Goal: Use online tool/utility: Utilize a website feature to perform a specific function

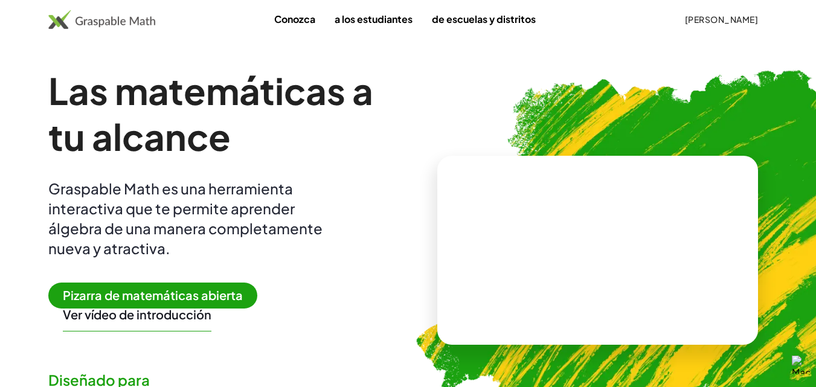
click at [132, 294] on font "Pizarra de matemáticas abierta" at bounding box center [153, 295] width 180 height 15
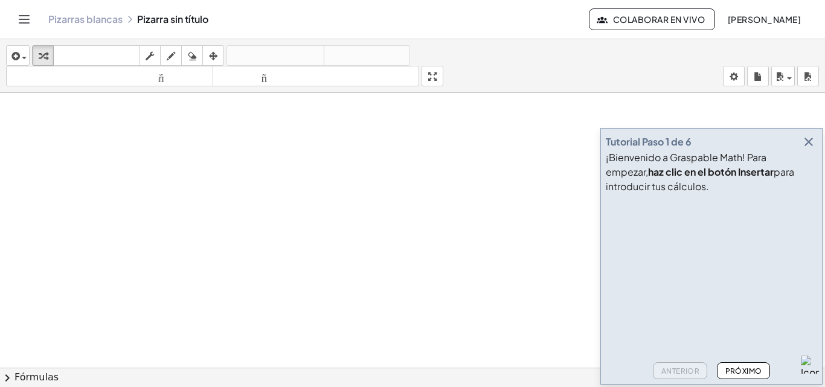
click at [810, 141] on icon "button" at bounding box center [809, 142] width 15 height 15
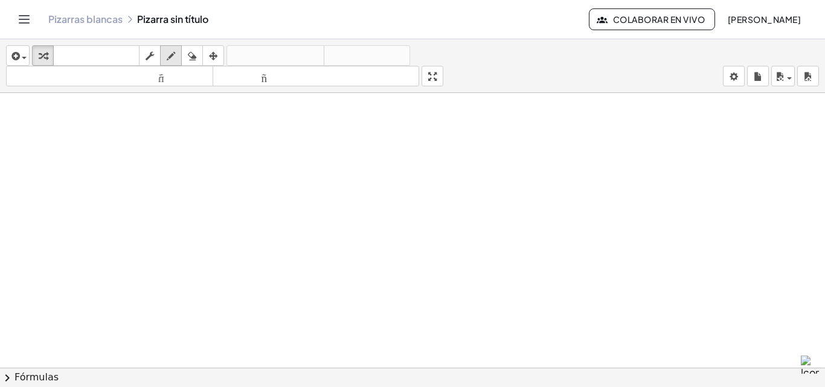
click at [175, 60] on icon "button" at bounding box center [171, 56] width 8 height 15
drag, startPoint x: 55, startPoint y: 141, endPoint x: 87, endPoint y: 161, distance: 37.7
click at [197, 63] on button "borrar" at bounding box center [192, 55] width 22 height 21
drag, startPoint x: 126, startPoint y: 176, endPoint x: 88, endPoint y: 181, distance: 38.9
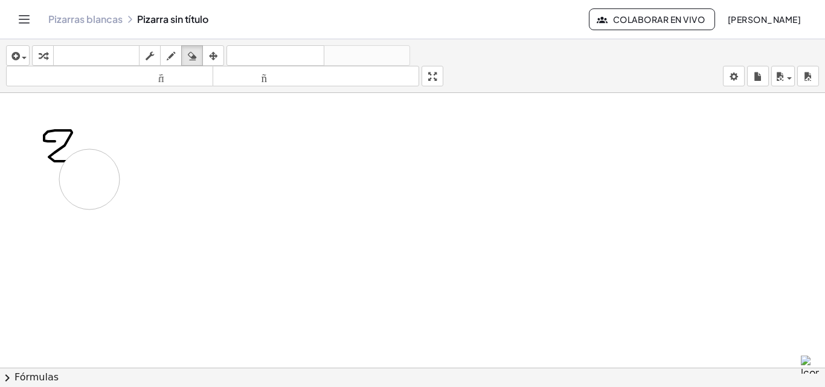
click at [169, 58] on icon "button" at bounding box center [171, 56] width 8 height 15
drag, startPoint x: 123, startPoint y: 129, endPoint x: 109, endPoint y: 133, distance: 14.5
drag, startPoint x: 54, startPoint y: 193, endPoint x: 48, endPoint y: 213, distance: 21.2
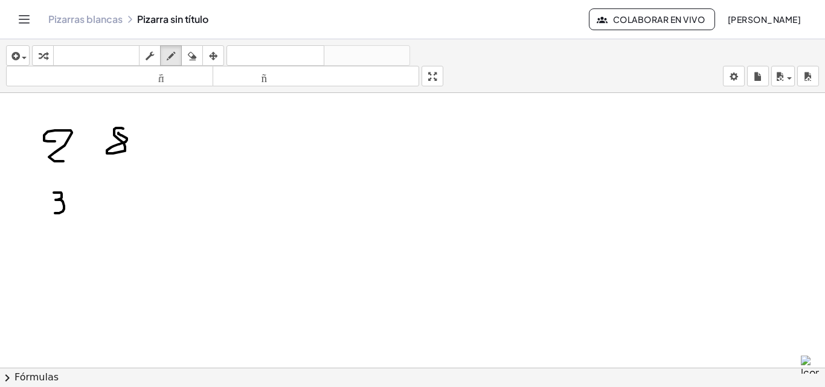
drag, startPoint x: 109, startPoint y: 190, endPoint x: 106, endPoint y: 202, distance: 13.0
drag, startPoint x: 43, startPoint y: 227, endPoint x: 134, endPoint y: 195, distance: 96.7
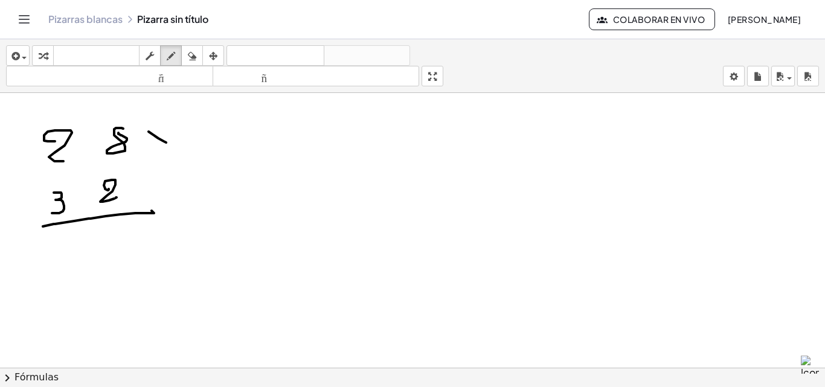
drag, startPoint x: 149, startPoint y: 132, endPoint x: 154, endPoint y: 138, distance: 8.1
drag, startPoint x: 166, startPoint y: 129, endPoint x: 164, endPoint y: 147, distance: 18.3
drag, startPoint x: 170, startPoint y: 144, endPoint x: 154, endPoint y: 151, distance: 17.3
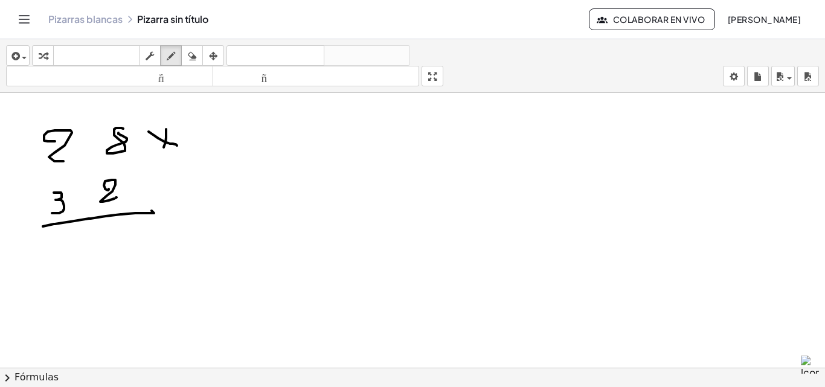
drag, startPoint x: 165, startPoint y: 147, endPoint x: 161, endPoint y: 153, distance: 7.0
drag, startPoint x: 332, startPoint y: 136, endPoint x: 335, endPoint y: 147, distance: 12.0
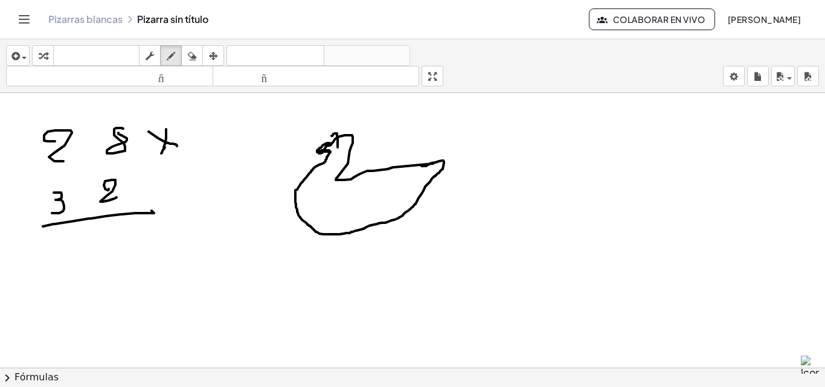
drag, startPoint x: 330, startPoint y: 146, endPoint x: 324, endPoint y: 151, distance: 7.7
drag, startPoint x: 352, startPoint y: 160, endPoint x: 422, endPoint y: 161, distance: 70.1
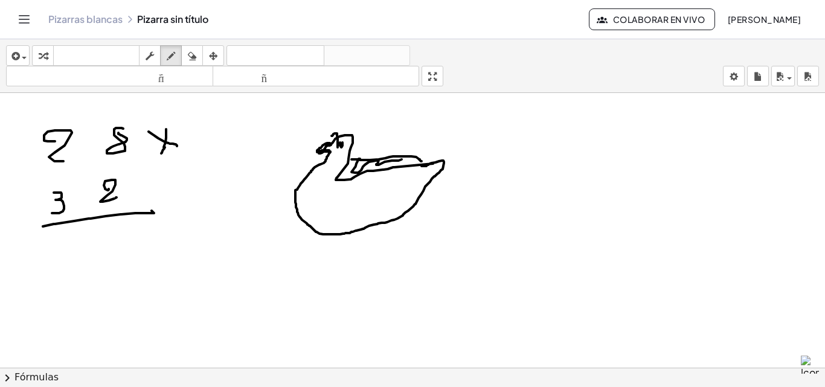
drag, startPoint x: 359, startPoint y: 159, endPoint x: 402, endPoint y: 160, distance: 42.9
drag, startPoint x: 330, startPoint y: 190, endPoint x: 356, endPoint y: 183, distance: 26.2
drag, startPoint x: 361, startPoint y: 183, endPoint x: 390, endPoint y: 175, distance: 29.6
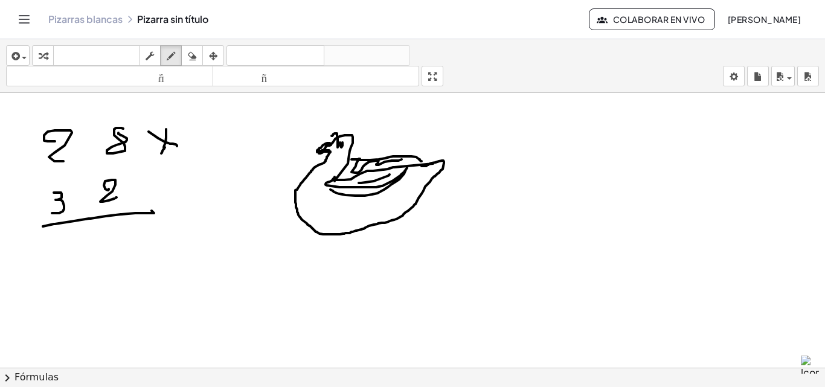
drag, startPoint x: 314, startPoint y: 232, endPoint x: 303, endPoint y: 253, distance: 23.2
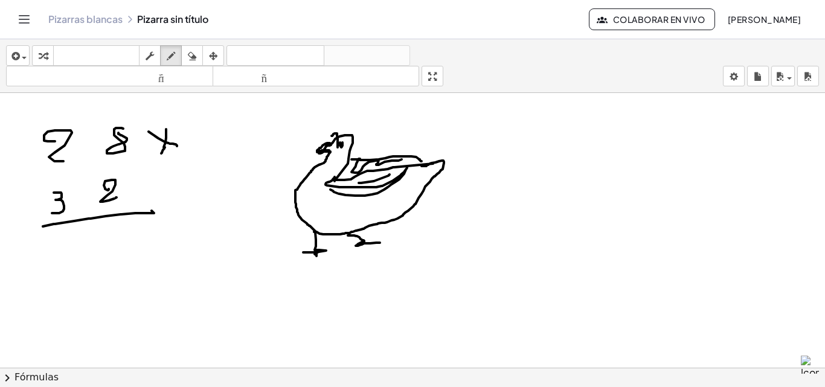
drag, startPoint x: 348, startPoint y: 236, endPoint x: 380, endPoint y: 243, distance: 32.8
drag, startPoint x: 364, startPoint y: 245, endPoint x: 375, endPoint y: 159, distance: 86.5
click at [196, 56] on icon "button" at bounding box center [192, 56] width 8 height 15
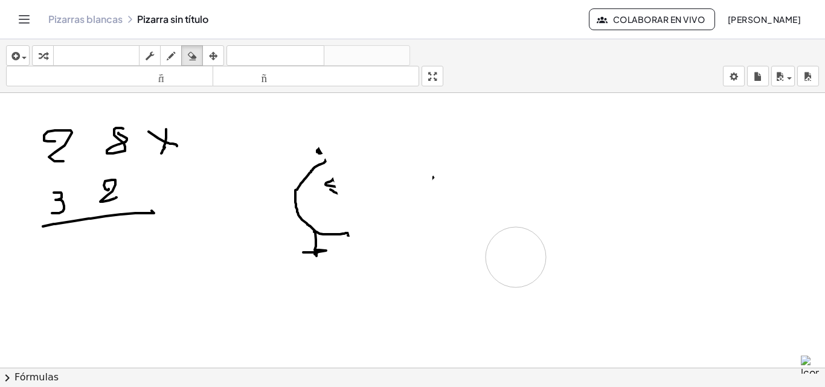
drag, startPoint x: 361, startPoint y: 164, endPoint x: 382, endPoint y: 228, distance: 68.0
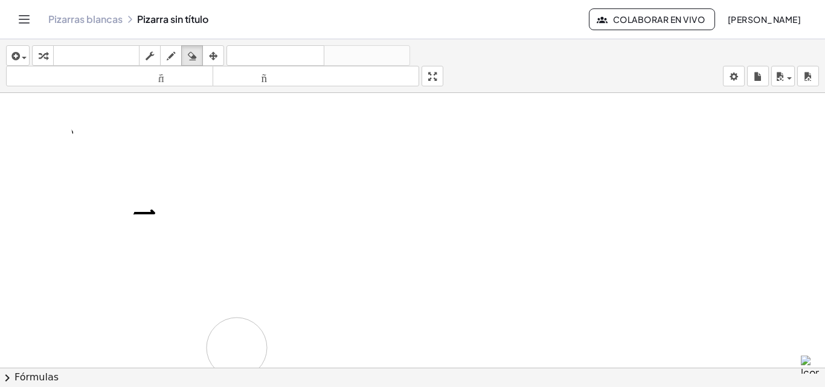
drag, startPoint x: 330, startPoint y: 202, endPoint x: 161, endPoint y: 210, distance: 170.0
drag, startPoint x: 45, startPoint y: 136, endPoint x: 56, endPoint y: 120, distance: 19.5
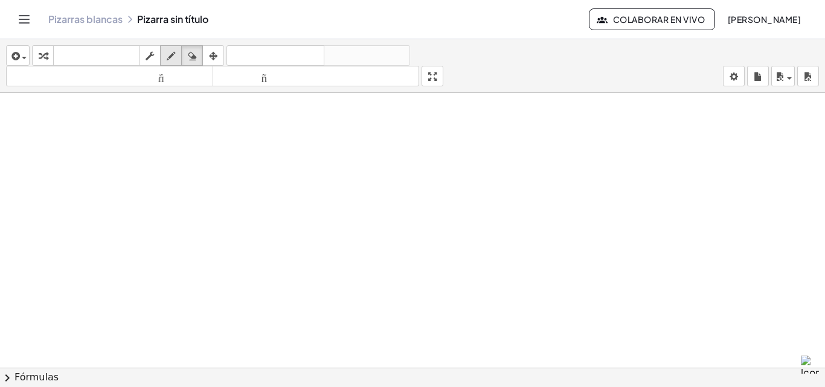
click at [174, 57] on icon "button" at bounding box center [171, 56] width 8 height 15
drag, startPoint x: 45, startPoint y: 139, endPoint x: 58, endPoint y: 160, distance: 25.0
drag, startPoint x: 95, startPoint y: 131, endPoint x: 91, endPoint y: 124, distance: 7.6
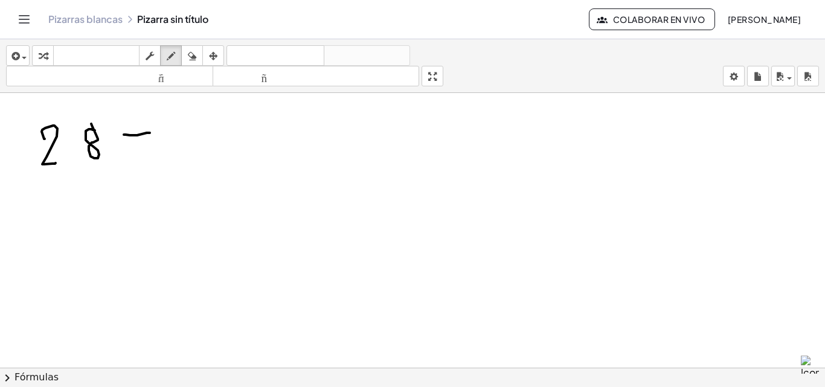
drag, startPoint x: 126, startPoint y: 135, endPoint x: 150, endPoint y: 133, distance: 24.2
drag, startPoint x: 129, startPoint y: 123, endPoint x: 140, endPoint y: 143, distance: 21.9
drag, startPoint x: 44, startPoint y: 182, endPoint x: 40, endPoint y: 203, distance: 20.9
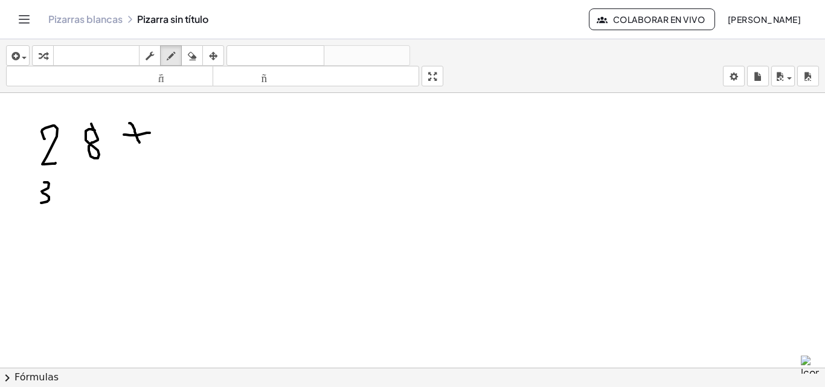
drag, startPoint x: 80, startPoint y: 195, endPoint x: 85, endPoint y: 202, distance: 8.4
drag, startPoint x: 39, startPoint y: 214, endPoint x: 129, endPoint y: 215, distance: 89.4
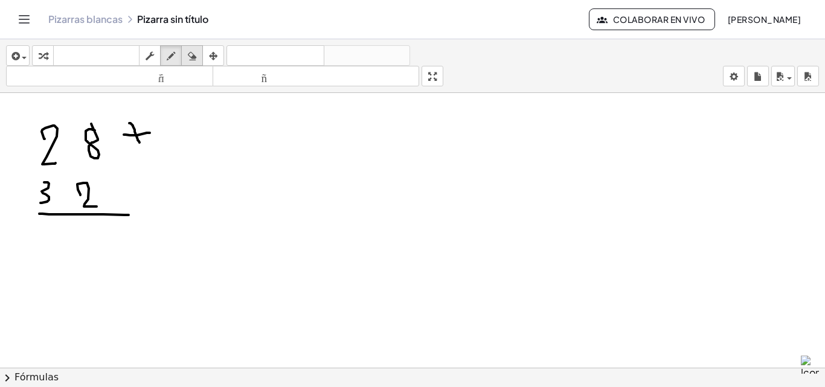
click at [194, 59] on icon "button" at bounding box center [192, 56] width 8 height 15
drag, startPoint x: 156, startPoint y: 141, endPoint x: 147, endPoint y: 141, distance: 9.1
click at [175, 56] on icon "button" at bounding box center [171, 56] width 8 height 15
drag, startPoint x: 134, startPoint y: 131, endPoint x: 147, endPoint y: 144, distance: 17.9
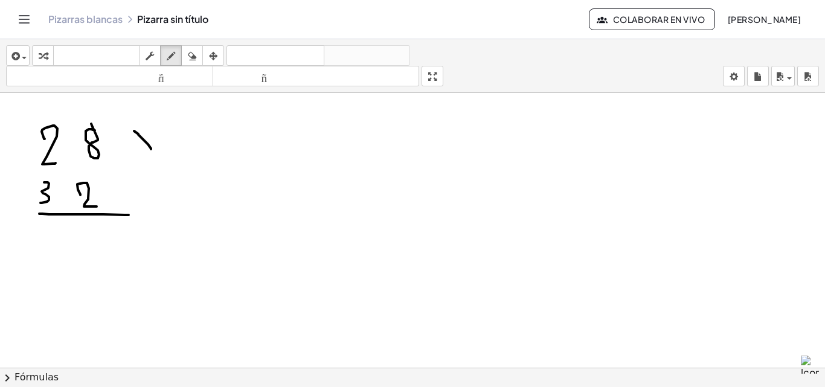
drag, startPoint x: 147, startPoint y: 131, endPoint x: 132, endPoint y: 143, distance: 19.7
drag, startPoint x: 100, startPoint y: 226, endPoint x: 82, endPoint y: 236, distance: 20.8
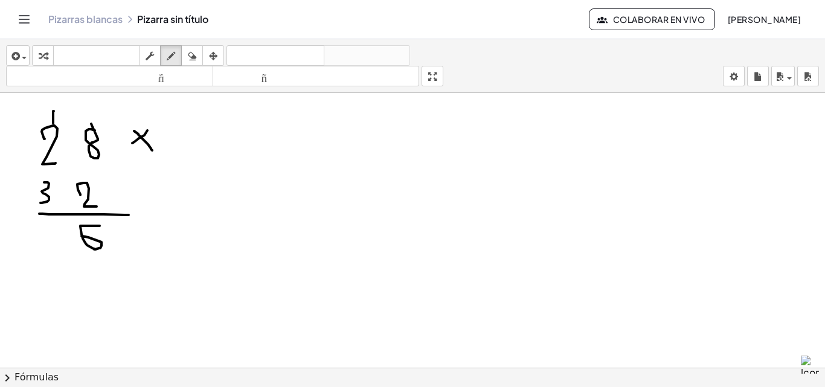
drag, startPoint x: 54, startPoint y: 111, endPoint x: 53, endPoint y: 123, distance: 12.1
drag, startPoint x: 56, startPoint y: 227, endPoint x: 38, endPoint y: 270, distance: 46.9
drag, startPoint x: 102, startPoint y: 272, endPoint x: 91, endPoint y: 285, distance: 17.1
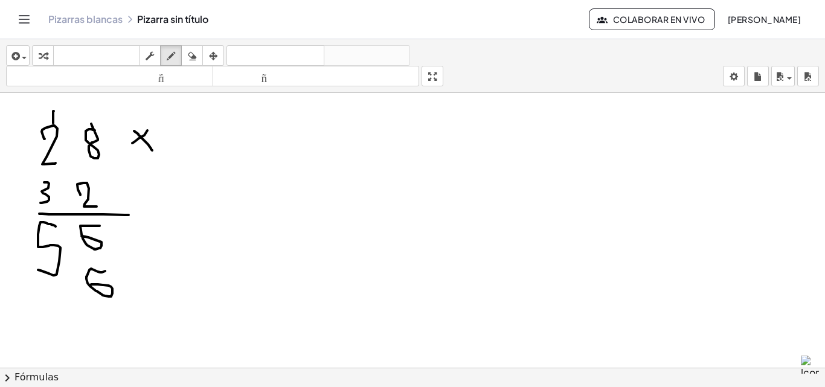
click at [195, 56] on icon "button" at bounding box center [192, 56] width 8 height 15
drag, startPoint x: 257, startPoint y: 329, endPoint x: 127, endPoint y: 273, distance: 141.5
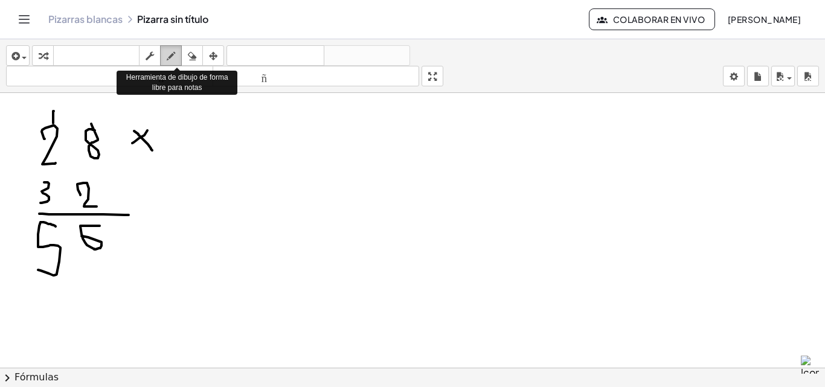
click at [169, 54] on icon "button" at bounding box center [171, 56] width 8 height 15
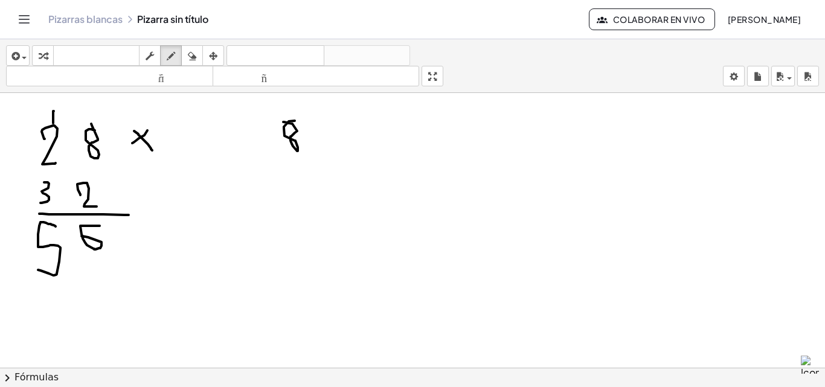
drag, startPoint x: 350, startPoint y: 128, endPoint x: 360, endPoint y: 138, distance: 14.1
drag, startPoint x: 411, startPoint y: 127, endPoint x: 396, endPoint y: 132, distance: 15.9
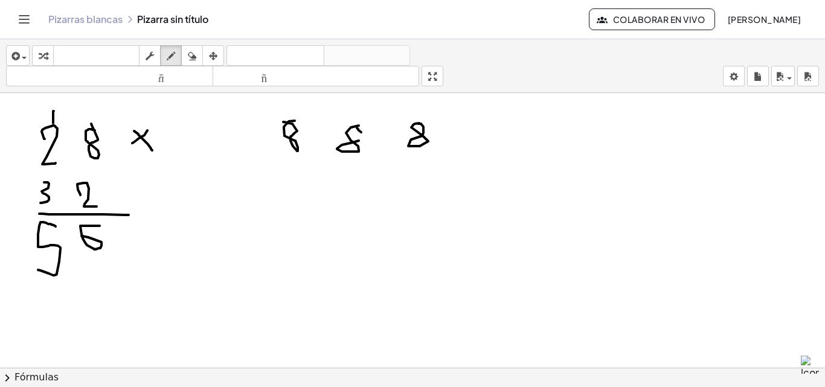
drag, startPoint x: 376, startPoint y: 132, endPoint x: 394, endPoint y: 133, distance: 17.6
drag, startPoint x: 381, startPoint y: 123, endPoint x: 381, endPoint y: 143, distance: 20.6
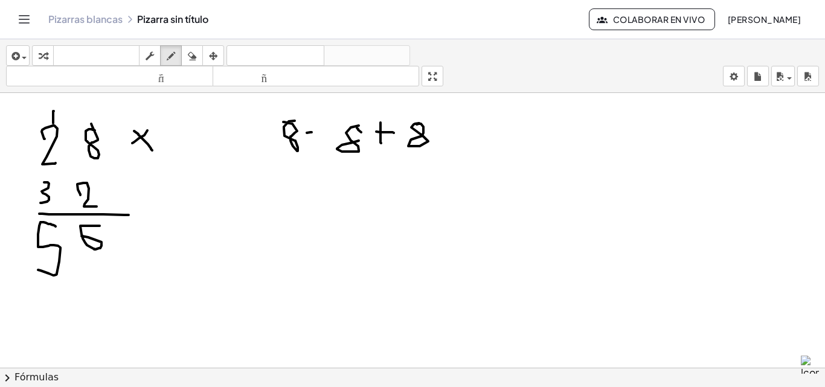
drag, startPoint x: 312, startPoint y: 132, endPoint x: 326, endPoint y: 132, distance: 14.5
drag, startPoint x: 318, startPoint y: 141, endPoint x: 314, endPoint y: 153, distance: 12.8
drag, startPoint x: 311, startPoint y: 164, endPoint x: 358, endPoint y: 164, distance: 46.5
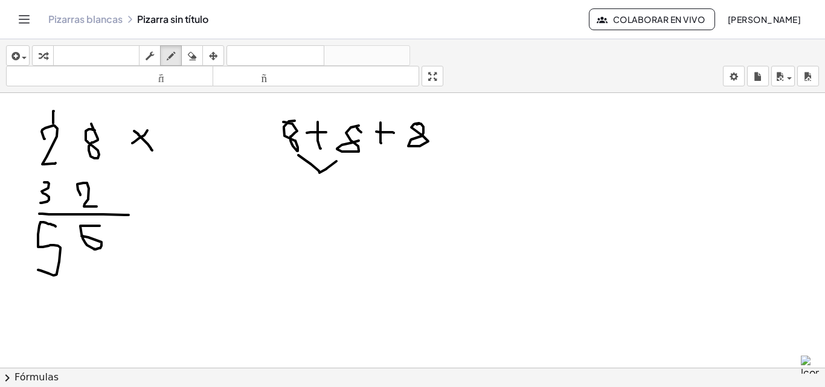
drag, startPoint x: 410, startPoint y: 153, endPoint x: 368, endPoint y: 168, distance: 44.3
drag, startPoint x: 308, startPoint y: 185, endPoint x: 308, endPoint y: 198, distance: 12.7
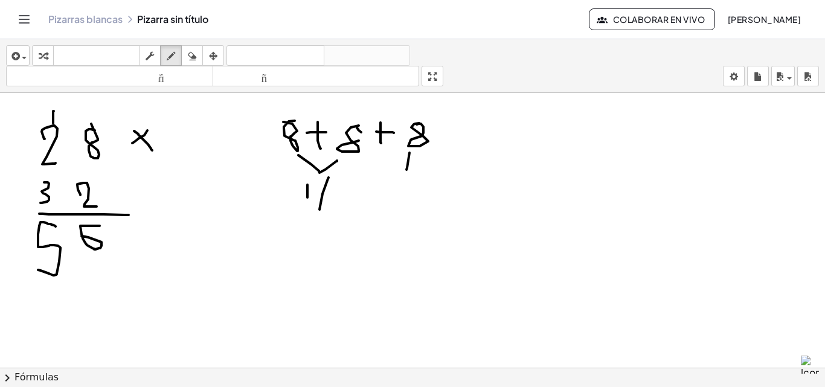
drag, startPoint x: 323, startPoint y: 194, endPoint x: 334, endPoint y: 198, distance: 11.5
drag, startPoint x: 334, startPoint y: 198, endPoint x: 356, endPoint y: 196, distance: 23.0
drag, startPoint x: 358, startPoint y: 189, endPoint x: 371, endPoint y: 184, distance: 14.4
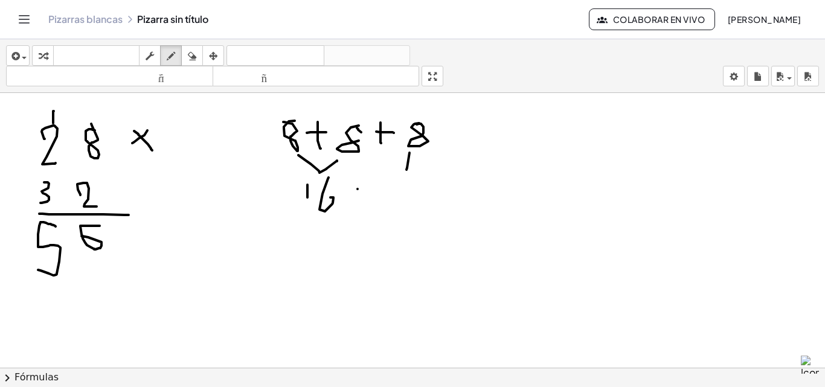
drag, startPoint x: 367, startPoint y: 193, endPoint x: 406, endPoint y: 199, distance: 39.0
drag, startPoint x: 413, startPoint y: 205, endPoint x: 390, endPoint y: 208, distance: 22.5
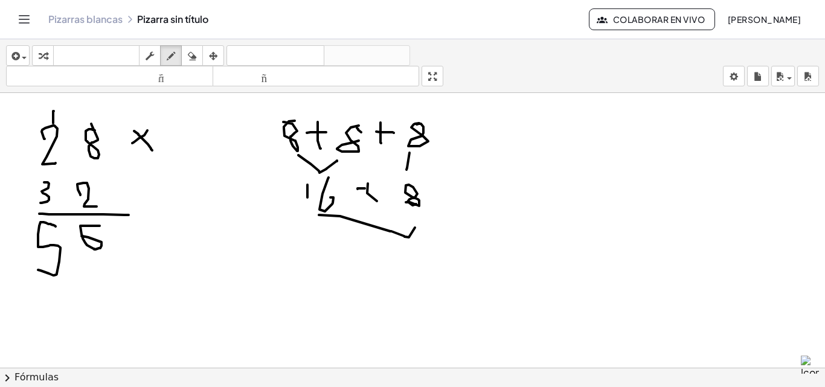
drag, startPoint x: 340, startPoint y: 216, endPoint x: 387, endPoint y: 222, distance: 47.5
drag, startPoint x: 491, startPoint y: 170, endPoint x: 518, endPoint y: 184, distance: 30.3
drag, startPoint x: 514, startPoint y: 185, endPoint x: 520, endPoint y: 179, distance: 9.0
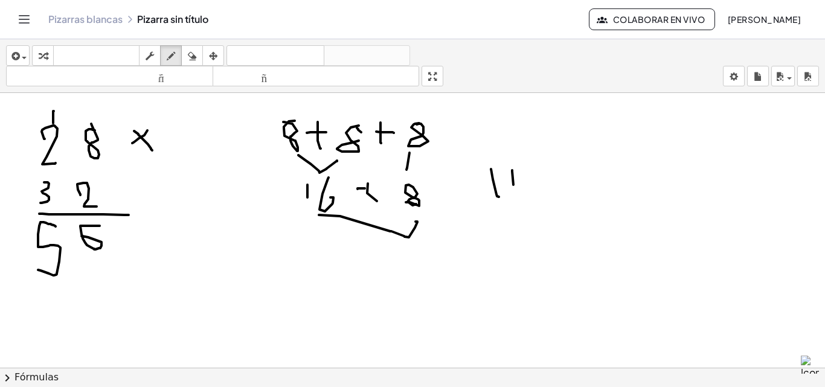
drag, startPoint x: 540, startPoint y: 186, endPoint x: 556, endPoint y: 168, distance: 24.4
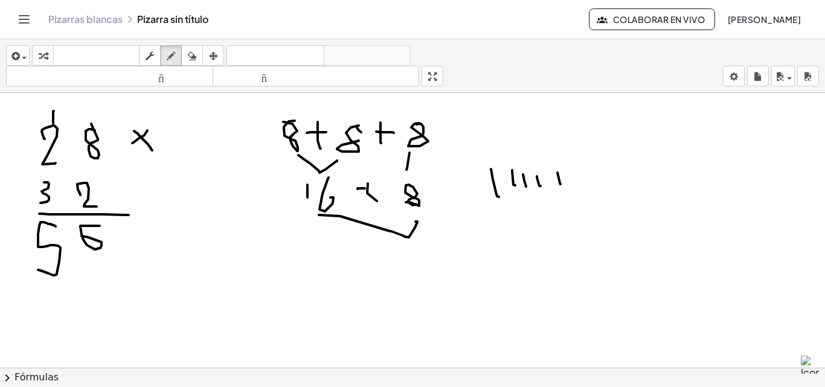
drag, startPoint x: 409, startPoint y: 253, endPoint x: 434, endPoint y: 242, distance: 27.3
drag, startPoint x: 428, startPoint y: 256, endPoint x: 290, endPoint y: 203, distance: 148.0
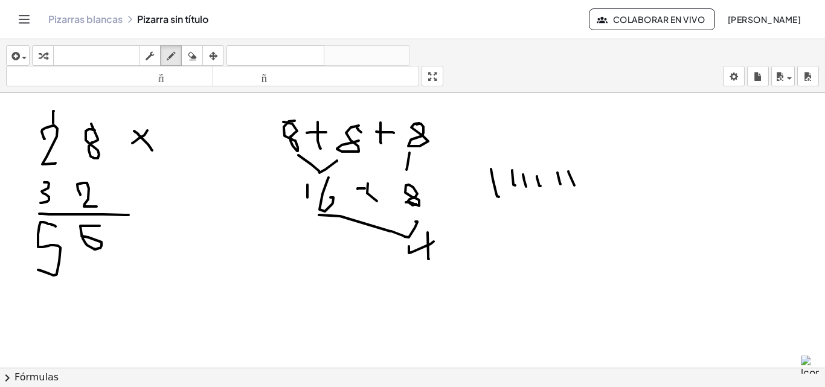
drag, startPoint x: 380, startPoint y: 242, endPoint x: 377, endPoint y: 263, distance: 21.4
drag, startPoint x: 44, startPoint y: 284, endPoint x: 57, endPoint y: 303, distance: 23.0
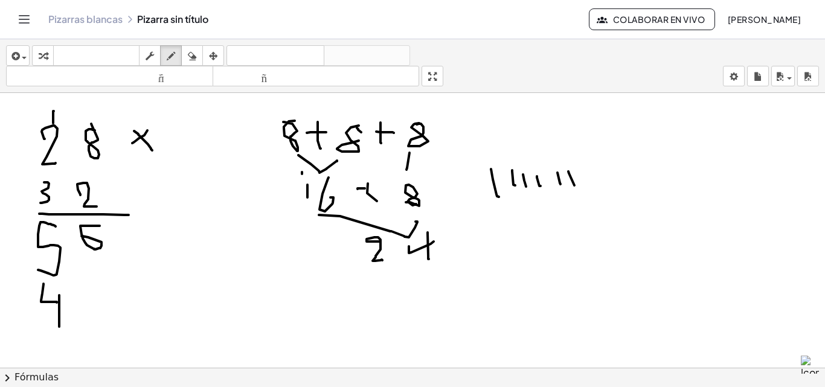
drag, startPoint x: 59, startPoint y: 295, endPoint x: 59, endPoint y: 327, distance: 31.4
drag, startPoint x: 48, startPoint y: 116, endPoint x: 42, endPoint y: 123, distance: 9.4
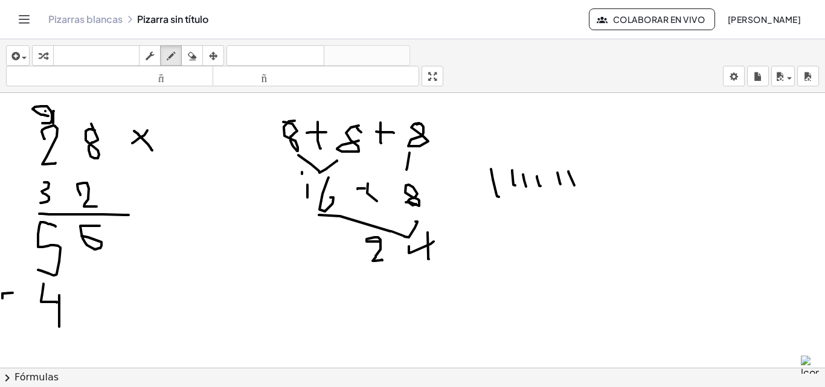
drag, startPoint x: 13, startPoint y: 293, endPoint x: 2, endPoint y: 301, distance: 12.9
drag, startPoint x: 5, startPoint y: 303, endPoint x: 12, endPoint y: 303, distance: 6.7
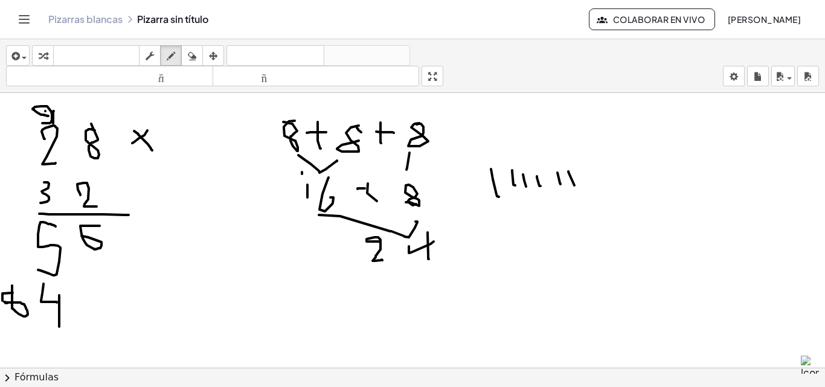
drag, startPoint x: 12, startPoint y: 303, endPoint x: 12, endPoint y: 286, distance: 16.9
drag, startPoint x: 2, startPoint y: 326, endPoint x: 25, endPoint y: 332, distance: 24.3
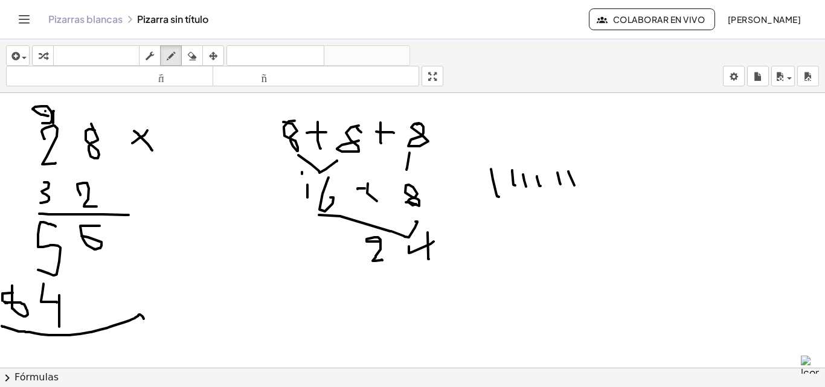
drag, startPoint x: 25, startPoint y: 332, endPoint x: 144, endPoint y: 320, distance: 119.6
drag, startPoint x: 111, startPoint y: 233, endPoint x: 146, endPoint y: 229, distance: 35.2
drag, startPoint x: 131, startPoint y: 220, endPoint x: 131, endPoint y: 237, distance: 16.9
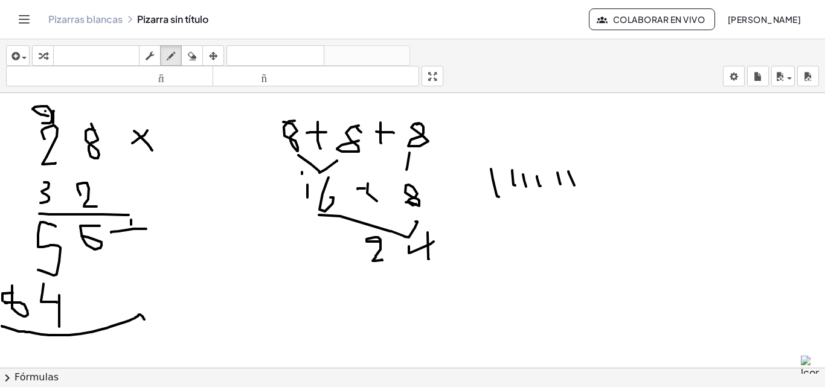
drag, startPoint x: 103, startPoint y: 337, endPoint x: 91, endPoint y: 347, distance: 15.4
drag, startPoint x: 548, startPoint y: 244, endPoint x: 575, endPoint y: 219, distance: 36.3
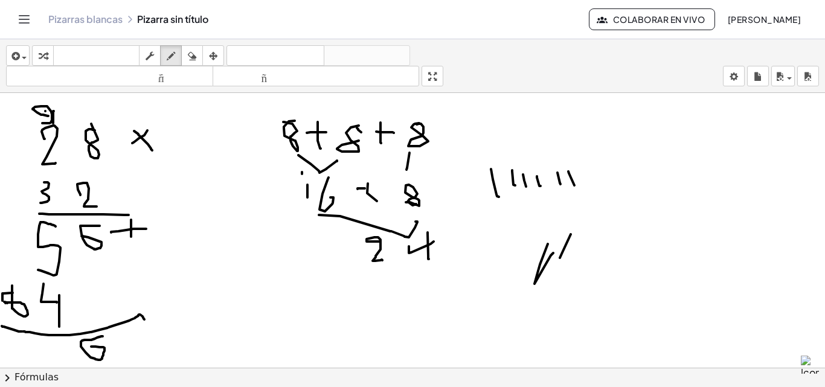
drag, startPoint x: 560, startPoint y: 258, endPoint x: 576, endPoint y: 257, distance: 16.3
drag, startPoint x: 581, startPoint y: 272, endPoint x: 646, endPoint y: 223, distance: 81.1
drag, startPoint x: 627, startPoint y: 256, endPoint x: 611, endPoint y: 276, distance: 24.9
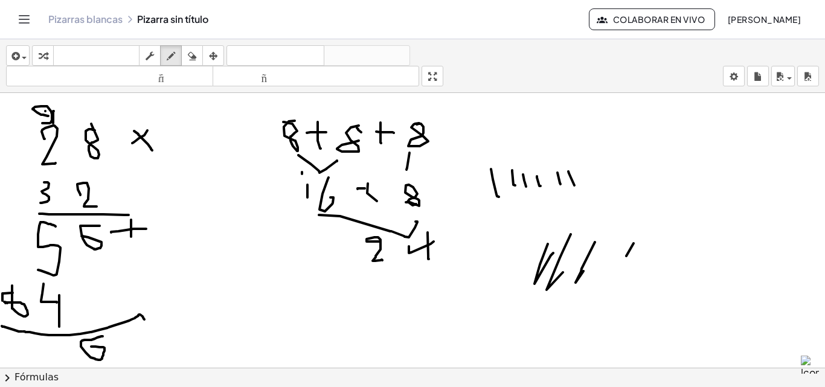
drag, startPoint x: 61, startPoint y: 343, endPoint x: 54, endPoint y: 343, distance: 6.6
drag, startPoint x: 54, startPoint y: 343, endPoint x: 47, endPoint y: 345, distance: 8.1
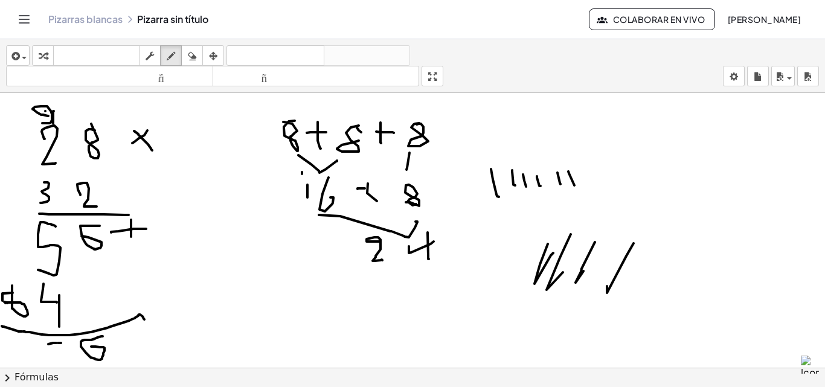
scroll to position [60, 0]
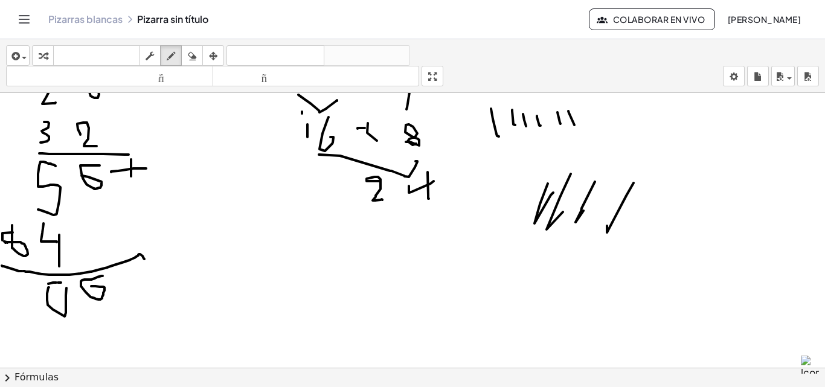
drag, startPoint x: 49, startPoint y: 288, endPoint x: 66, endPoint y: 288, distance: 17.5
click at [66, 288] on div at bounding box center [412, 355] width 825 height 645
click at [195, 58] on icon "button" at bounding box center [192, 56] width 8 height 15
drag, startPoint x: 71, startPoint y: 314, endPoint x: 166, endPoint y: 202, distance: 146.6
click at [70, 314] on div at bounding box center [412, 355] width 825 height 645
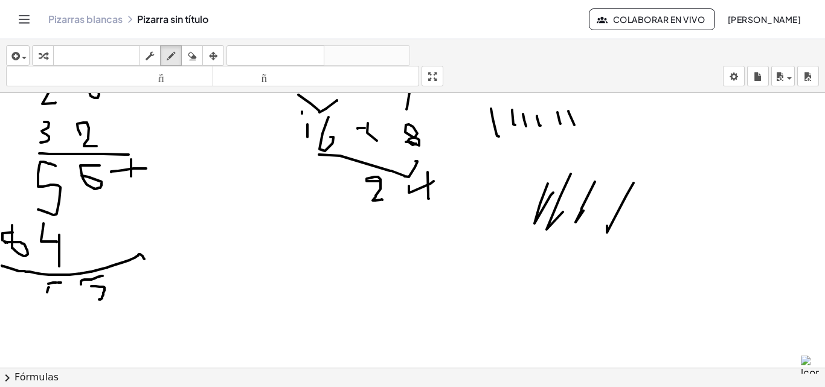
drag, startPoint x: 169, startPoint y: 57, endPoint x: 83, endPoint y: 158, distance: 132.4
click at [169, 60] on icon "button" at bounding box center [171, 56] width 8 height 15
drag, startPoint x: 80, startPoint y: 278, endPoint x: 98, endPoint y: 293, distance: 23.6
click at [104, 297] on div at bounding box center [412, 355] width 825 height 645
drag, startPoint x: 50, startPoint y: 289, endPoint x: 63, endPoint y: 326, distance: 38.6
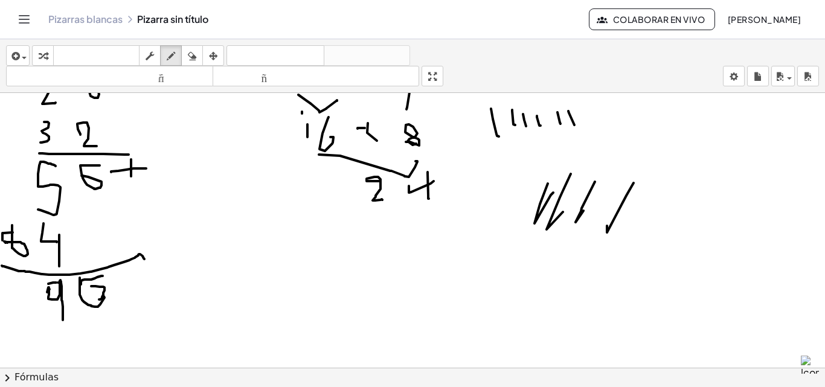
click at [63, 326] on div at bounding box center [412, 355] width 825 height 645
drag, startPoint x: 16, startPoint y: 292, endPoint x: 21, endPoint y: 306, distance: 15.3
click at [17, 306] on div at bounding box center [412, 355] width 825 height 645
drag, startPoint x: 21, startPoint y: 306, endPoint x: 27, endPoint y: 313, distance: 9.0
click at [26, 311] on div at bounding box center [412, 355] width 825 height 645
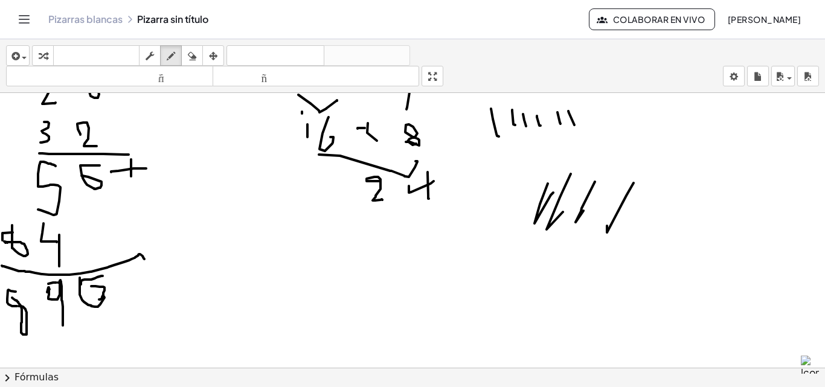
drag, startPoint x: 27, startPoint y: 312, endPoint x: 12, endPoint y: 298, distance: 20.5
click at [12, 298] on div at bounding box center [412, 355] width 825 height 645
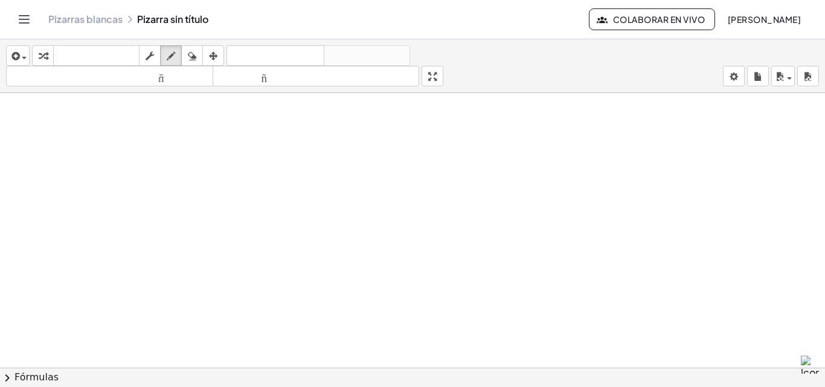
scroll to position [370, 0]
drag, startPoint x: 477, startPoint y: 204, endPoint x: 495, endPoint y: 240, distance: 40.8
click at [495, 240] on div at bounding box center [412, 135] width 825 height 825
drag, startPoint x: 517, startPoint y: 178, endPoint x: 533, endPoint y: 233, distance: 56.8
click at [533, 233] on div at bounding box center [412, 135] width 825 height 825
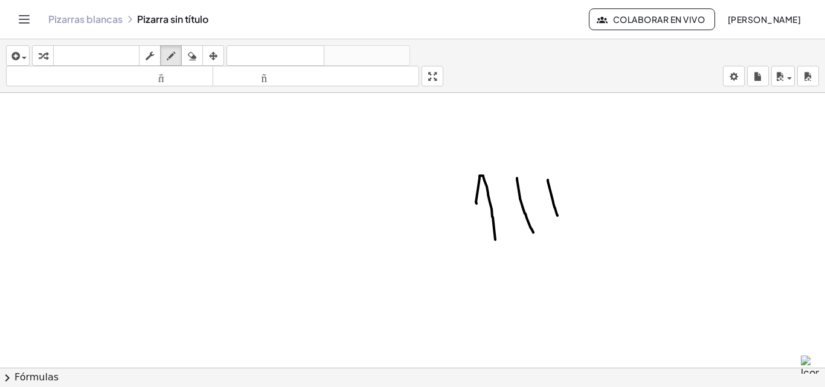
drag, startPoint x: 548, startPoint y: 180, endPoint x: 558, endPoint y: 216, distance: 36.9
click at [558, 216] on div at bounding box center [412, 135] width 825 height 825
click at [199, 57] on div "button" at bounding box center [192, 55] width 16 height 15
drag, startPoint x: 494, startPoint y: 174, endPoint x: 426, endPoint y: 94, distance: 105.4
click at [470, 179] on div at bounding box center [412, 135] width 825 height 825
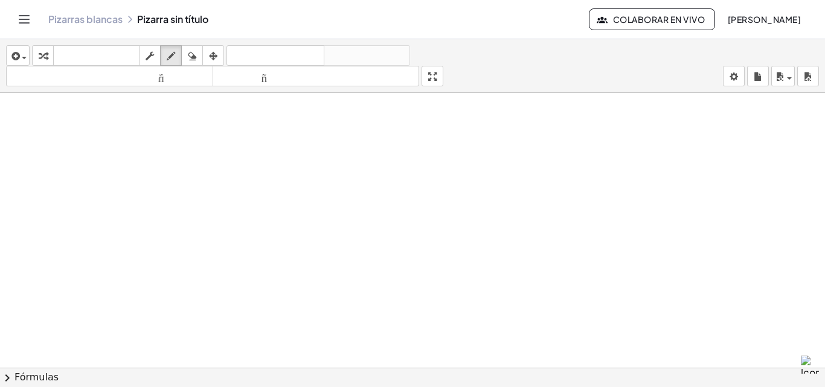
drag, startPoint x: 166, startPoint y: 52, endPoint x: 208, endPoint y: 105, distance: 68.3
click at [175, 64] on button "dibujar" at bounding box center [171, 55] width 22 height 21
drag, startPoint x: 352, startPoint y: 200, endPoint x: 322, endPoint y: 263, distance: 70.0
click at [300, 255] on div at bounding box center [412, 135] width 825 height 825
drag, startPoint x: 395, startPoint y: 213, endPoint x: 395, endPoint y: 269, distance: 56.8
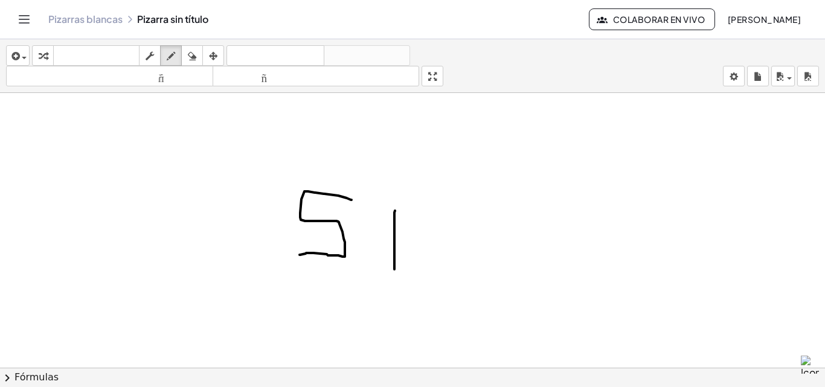
click at [395, 269] on div at bounding box center [412, 135] width 825 height 825
drag, startPoint x: 410, startPoint y: 222, endPoint x: 462, endPoint y: 238, distance: 54.9
click at [468, 266] on div at bounding box center [412, 135] width 825 height 825
drag, startPoint x: 444, startPoint y: 230, endPoint x: 443, endPoint y: 292, distance: 62.8
click at [443, 292] on div at bounding box center [412, 135] width 825 height 825
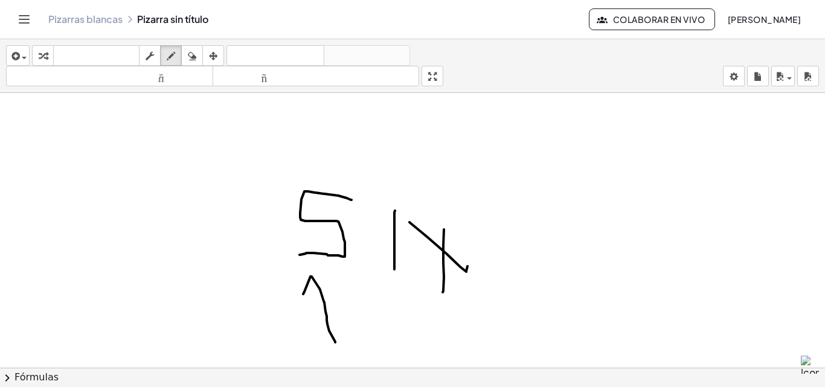
drag, startPoint x: 303, startPoint y: 294, endPoint x: 409, endPoint y: 302, distance: 106.0
click at [337, 343] on div at bounding box center [412, 135] width 825 height 825
drag, startPoint x: 388, startPoint y: 302, endPoint x: 405, endPoint y: 337, distance: 38.4
click at [405, 337] on div at bounding box center [412, 135] width 825 height 825
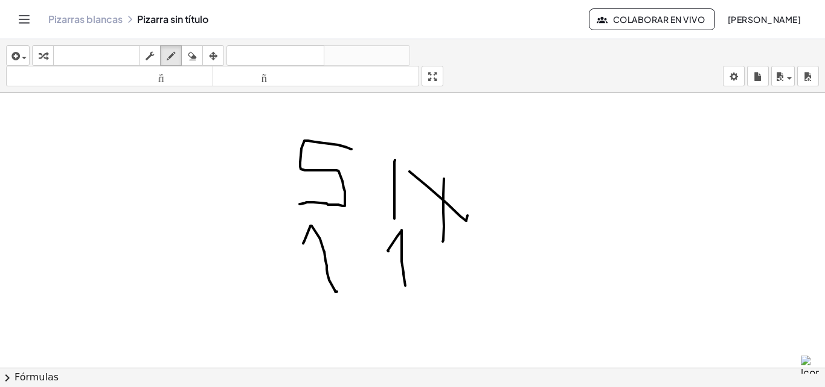
scroll to position [431, 0]
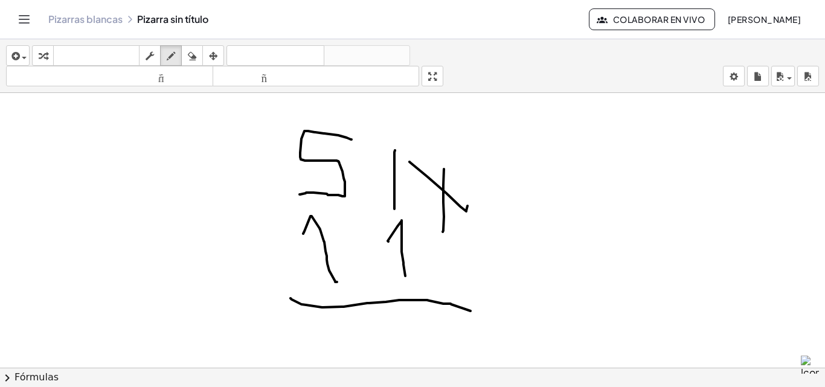
drag, startPoint x: 292, startPoint y: 300, endPoint x: 471, endPoint y: 311, distance: 179.8
click at [471, 311] on div at bounding box center [412, 74] width 825 height 825
drag, startPoint x: 194, startPoint y: 54, endPoint x: 366, endPoint y: 170, distance: 208.0
click at [205, 68] on div "insertar Seleccione uno: Expresión matemática Función Texto Vídeo de YouTube Gr…" at bounding box center [412, 66] width 825 height 54
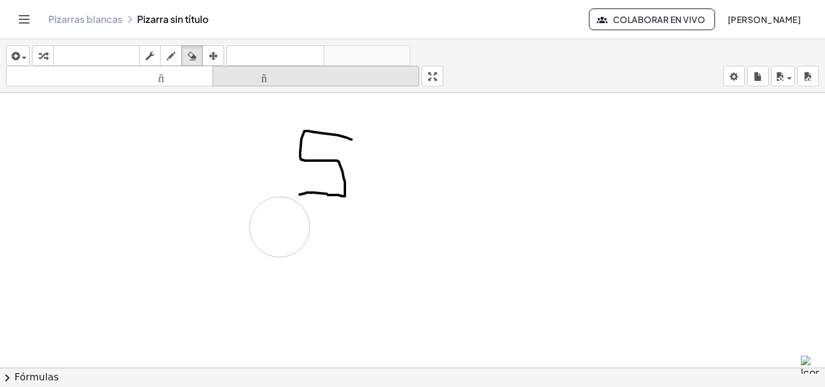
drag, startPoint x: 435, startPoint y: 216, endPoint x: 234, endPoint y: 76, distance: 245.2
click at [313, 251] on div at bounding box center [412, 74] width 825 height 825
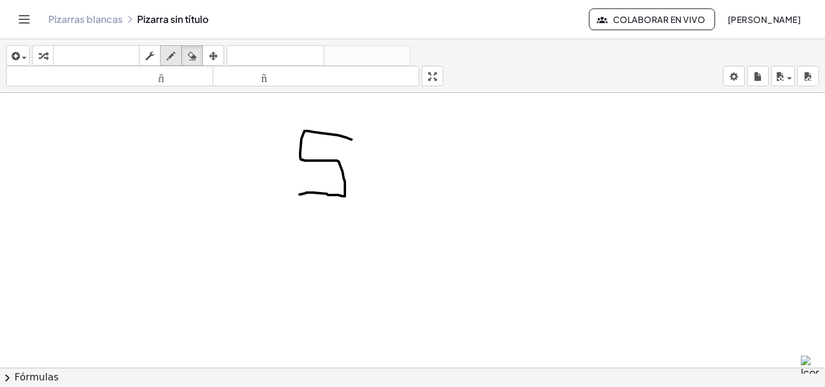
drag, startPoint x: 175, startPoint y: 53, endPoint x: 178, endPoint y: 61, distance: 8.2
click at [175, 54] on icon "button" at bounding box center [171, 56] width 8 height 15
drag, startPoint x: 401, startPoint y: 145, endPoint x: 409, endPoint y: 146, distance: 7.9
click at [421, 143] on div at bounding box center [412, 74] width 825 height 825
drag, startPoint x: 400, startPoint y: 146, endPoint x: 399, endPoint y: 186, distance: 40.5
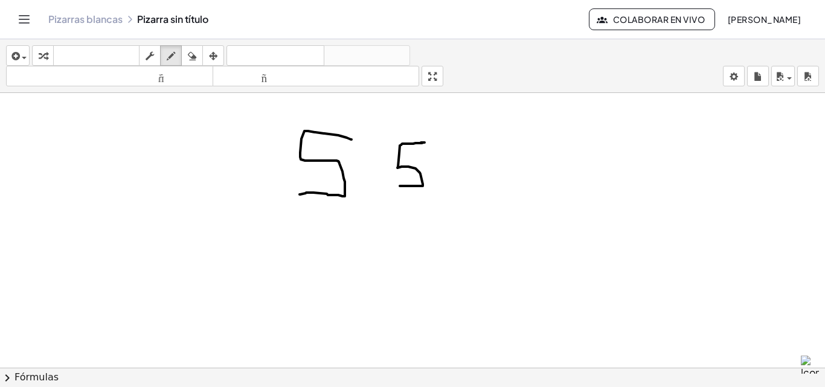
click at [399, 186] on div at bounding box center [412, 74] width 825 height 825
drag, startPoint x: 329, startPoint y: 228, endPoint x: 348, endPoint y: 249, distance: 28.2
click at [338, 246] on div at bounding box center [412, 74] width 825 height 825
drag, startPoint x: 402, startPoint y: 213, endPoint x: 351, endPoint y: 256, distance: 66.9
click at [410, 242] on div at bounding box center [412, 74] width 825 height 825
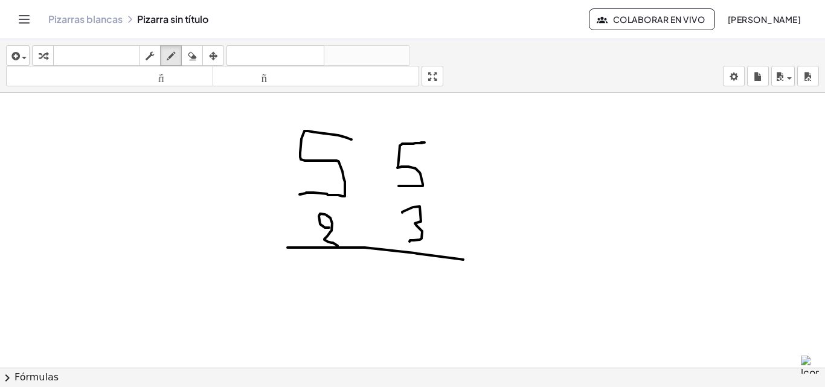
drag, startPoint x: 288, startPoint y: 248, endPoint x: 524, endPoint y: 185, distance: 244.5
click at [479, 259] on div at bounding box center [412, 74] width 825 height 825
drag, startPoint x: 462, startPoint y: 135, endPoint x: 483, endPoint y: 162, distance: 34.1
click at [483, 162] on div at bounding box center [412, 74] width 825 height 825
drag, startPoint x: 474, startPoint y: 143, endPoint x: 464, endPoint y: 155, distance: 16.0
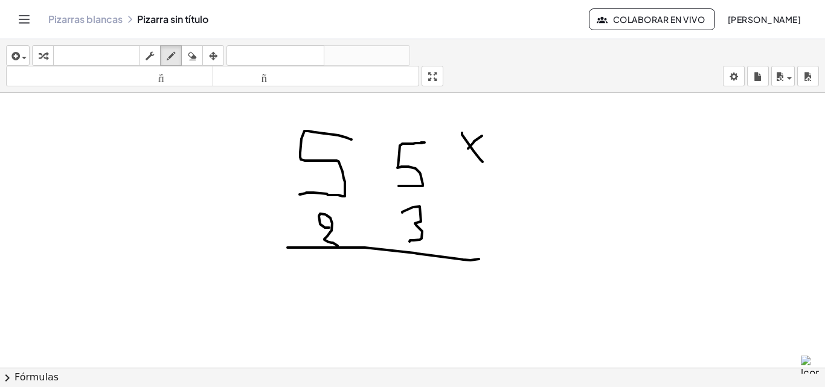
click at [466, 153] on div at bounding box center [412, 74] width 825 height 825
drag, startPoint x: 425, startPoint y: 266, endPoint x: 408, endPoint y: 300, distance: 38.4
click at [408, 300] on div at bounding box center [412, 74] width 825 height 825
drag, startPoint x: 322, startPoint y: 108, endPoint x: 322, endPoint y: 123, distance: 15.1
click at [322, 123] on div at bounding box center [412, 74] width 825 height 825
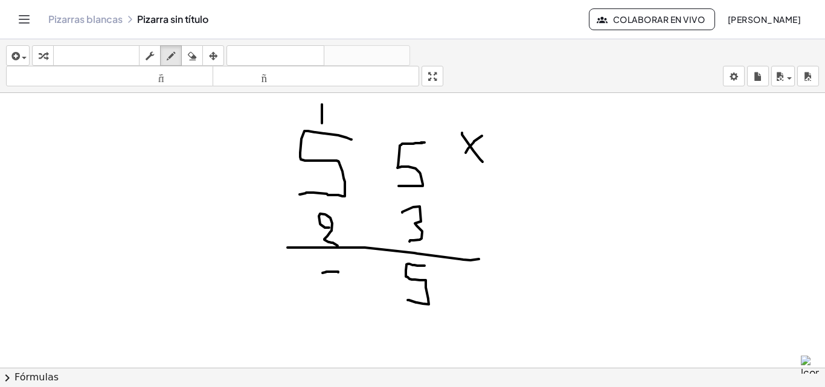
drag, startPoint x: 338, startPoint y: 272, endPoint x: 318, endPoint y: 278, distance: 21.2
click at [321, 275] on div at bounding box center [412, 74] width 825 height 825
drag, startPoint x: 318, startPoint y: 278, endPoint x: 324, endPoint y: 305, distance: 27.9
click at [318, 279] on div at bounding box center [412, 74] width 825 height 825
drag, startPoint x: 324, startPoint y: 305, endPoint x: 331, endPoint y: 288, distance: 18.4
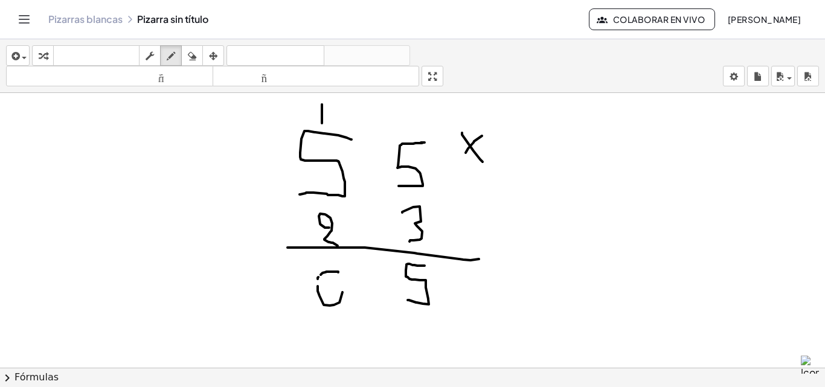
click at [336, 288] on div at bounding box center [412, 74] width 825 height 825
drag, startPoint x: 326, startPoint y: 288, endPoint x: 317, endPoint y: 288, distance: 9.7
click at [317, 288] on div at bounding box center [412, 74] width 825 height 825
drag, startPoint x: 315, startPoint y: 274, endPoint x: 317, endPoint y: 294, distance: 20.0
click at [313, 293] on div at bounding box center [412, 74] width 825 height 825
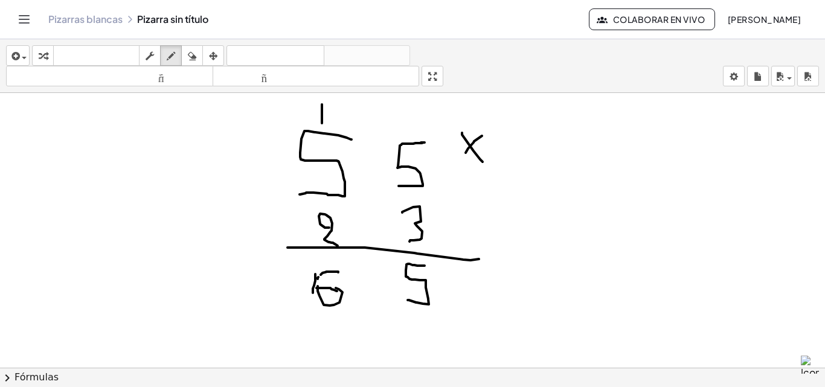
drag, startPoint x: 337, startPoint y: 291, endPoint x: 300, endPoint y: 288, distance: 37.6
click at [326, 288] on div at bounding box center [412, 74] width 825 height 825
drag, startPoint x: 287, startPoint y: 274, endPoint x: 287, endPoint y: 306, distance: 32.0
click at [287, 306] on div at bounding box center [412, 74] width 825 height 825
drag, startPoint x: 329, startPoint y: 326, endPoint x: 314, endPoint y: 333, distance: 17.1
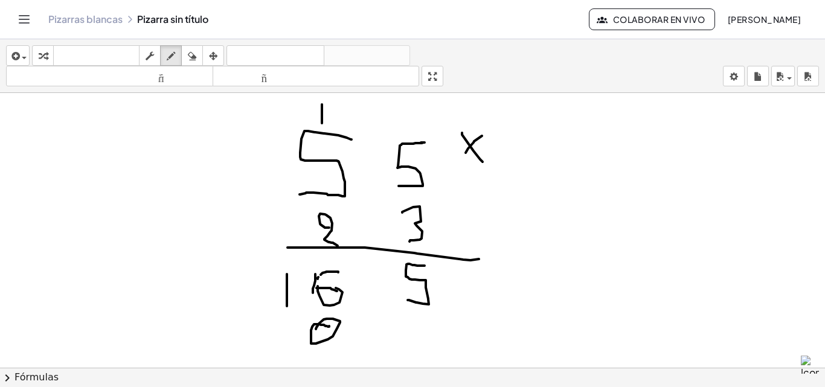
click at [315, 333] on div at bounding box center [412, 74] width 825 height 825
drag, startPoint x: 340, startPoint y: 110, endPoint x: 340, endPoint y: 129, distance: 19.3
click at [340, 129] on div at bounding box center [412, 74] width 825 height 825
drag, startPoint x: 286, startPoint y: 325, endPoint x: 286, endPoint y: 341, distance: 15.7
click at [286, 341] on div at bounding box center [412, 74] width 825 height 825
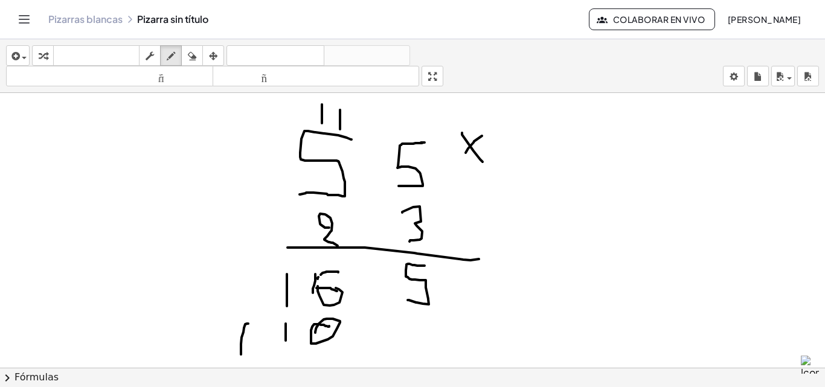
drag, startPoint x: 247, startPoint y: 324, endPoint x: 241, endPoint y: 355, distance: 31.4
click at [241, 355] on div at bounding box center [412, 74] width 825 height 825
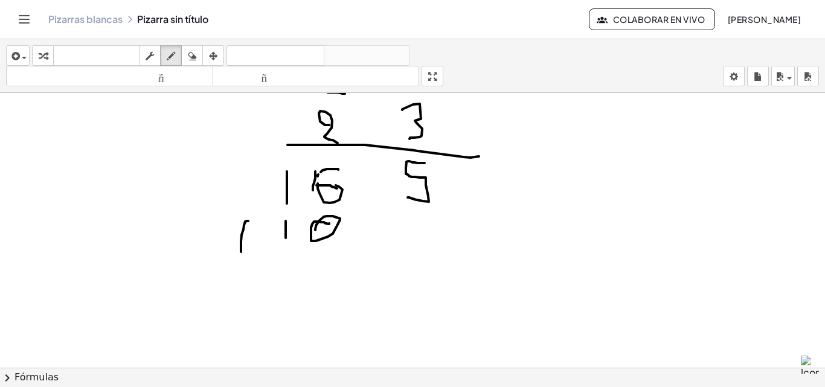
scroll to position [550, 0]
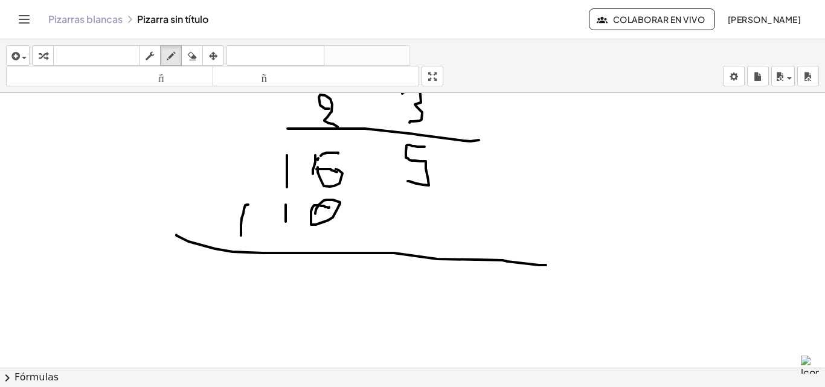
drag, startPoint x: 176, startPoint y: 236, endPoint x: 495, endPoint y: 225, distance: 318.6
click at [511, 232] on div at bounding box center [412, 93] width 825 height 1100
drag, startPoint x: 197, startPoint y: 57, endPoint x: 318, endPoint y: 161, distance: 160.2
click at [199, 60] on div "button" at bounding box center [192, 55] width 16 height 15
drag, startPoint x: 501, startPoint y: 199, endPoint x: 422, endPoint y: 224, distance: 83.7
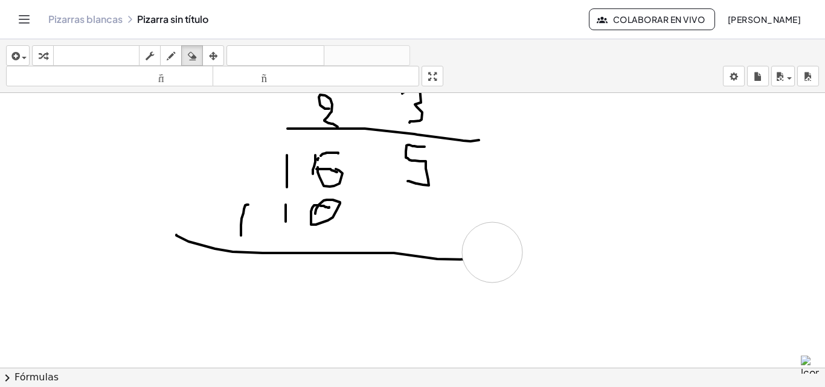
click at [491, 253] on div at bounding box center [412, 93] width 825 height 1100
drag, startPoint x: 170, startPoint y: 53, endPoint x: 212, endPoint y: 60, distance: 43.0
click at [178, 57] on div "button" at bounding box center [171, 55] width 16 height 15
drag, startPoint x: 445, startPoint y: 163, endPoint x: 503, endPoint y: 166, distance: 58.1
click at [503, 169] on div at bounding box center [412, 93] width 825 height 1100
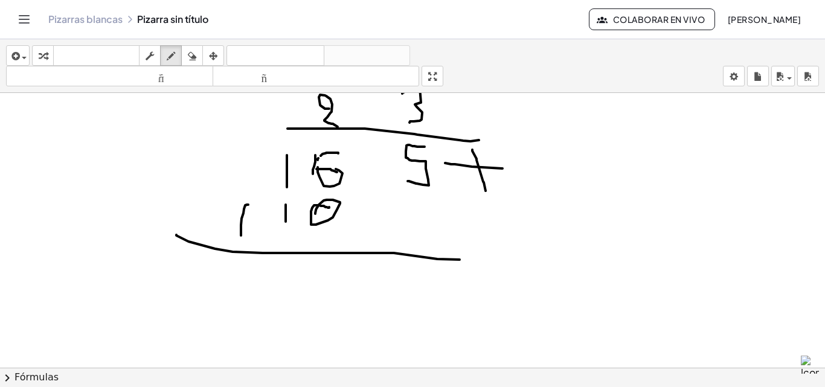
drag, startPoint x: 472, startPoint y: 150, endPoint x: 493, endPoint y: 187, distance: 42.7
click at [489, 202] on div at bounding box center [412, 93] width 825 height 1100
drag, startPoint x: 439, startPoint y: 266, endPoint x: 416, endPoint y: 300, distance: 40.4
click at [418, 300] on div at bounding box center [412, 93] width 825 height 1100
click at [199, 54] on div "button" at bounding box center [192, 55] width 16 height 15
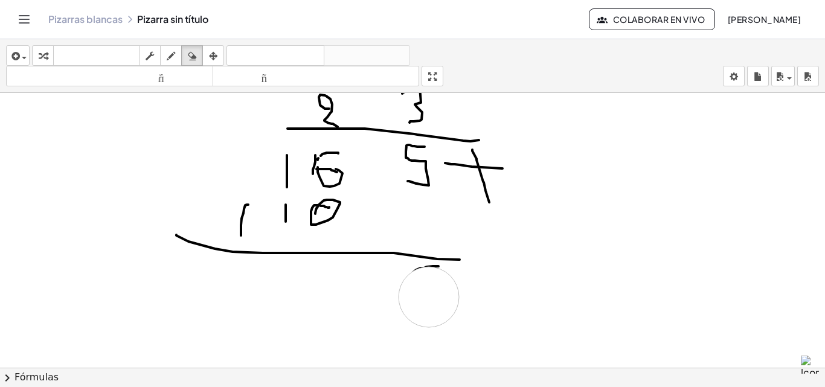
drag, startPoint x: 436, startPoint y: 340, endPoint x: 429, endPoint y: 297, distance: 43.5
click at [429, 297] on div at bounding box center [412, 93] width 825 height 1100
click at [166, 54] on div "button" at bounding box center [171, 55] width 16 height 15
drag, startPoint x: 438, startPoint y: 265, endPoint x: 410, endPoint y: 295, distance: 40.6
click at [419, 297] on div at bounding box center [412, 93] width 825 height 1100
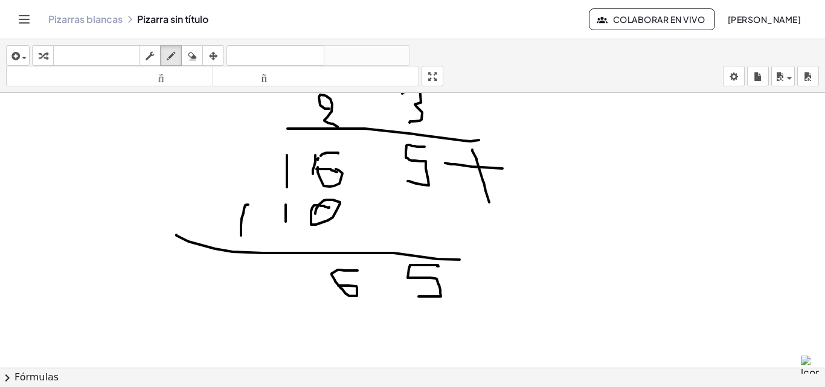
drag, startPoint x: 358, startPoint y: 271, endPoint x: 335, endPoint y: 287, distance: 28.2
click at [335, 287] on div at bounding box center [412, 93] width 825 height 1100
drag, startPoint x: 295, startPoint y: 277, endPoint x: 277, endPoint y: 274, distance: 17.7
click at [278, 277] on div at bounding box center [412, 93] width 825 height 1100
drag, startPoint x: 277, startPoint y: 274, endPoint x: 309, endPoint y: 307, distance: 45.3
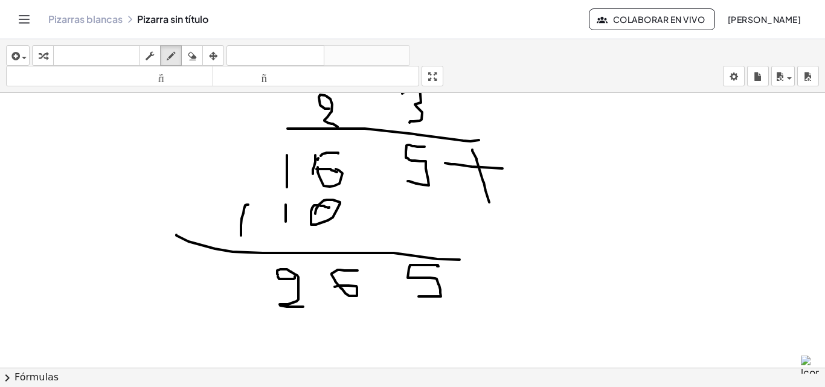
click at [309, 307] on div at bounding box center [412, 93] width 825 height 1100
drag, startPoint x: 243, startPoint y: 272, endPoint x: 237, endPoint y: 332, distance: 60.2
click at [237, 332] on div at bounding box center [412, 93] width 825 height 1100
drag, startPoint x: 270, startPoint y: 287, endPoint x: 266, endPoint y: 315, distance: 28.6
click at [266, 315] on div at bounding box center [412, 93] width 825 height 1100
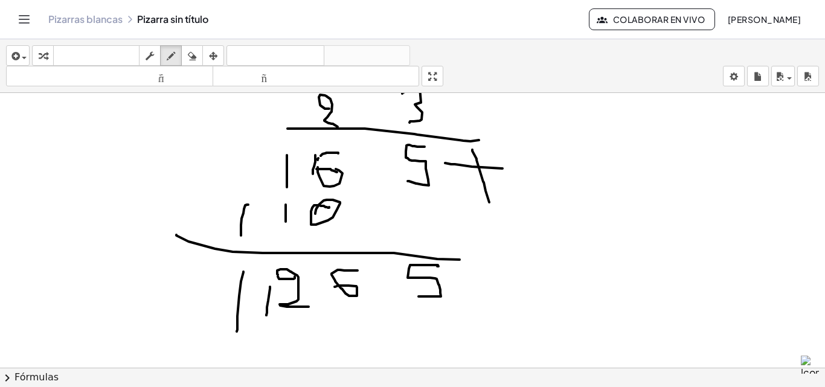
click at [266, 315] on div at bounding box center [412, 93] width 825 height 1100
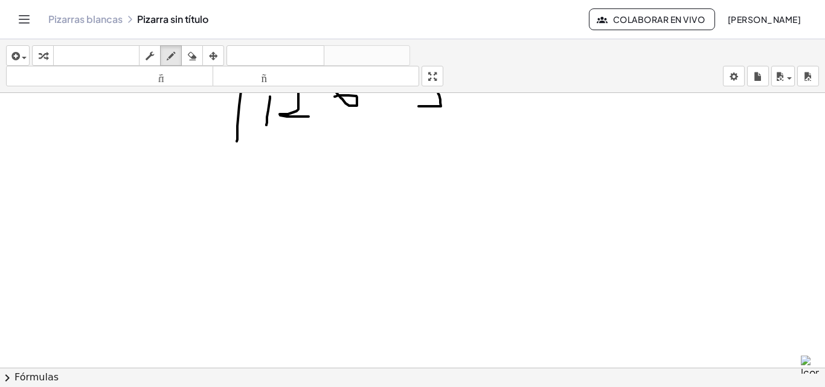
scroll to position [825, 0]
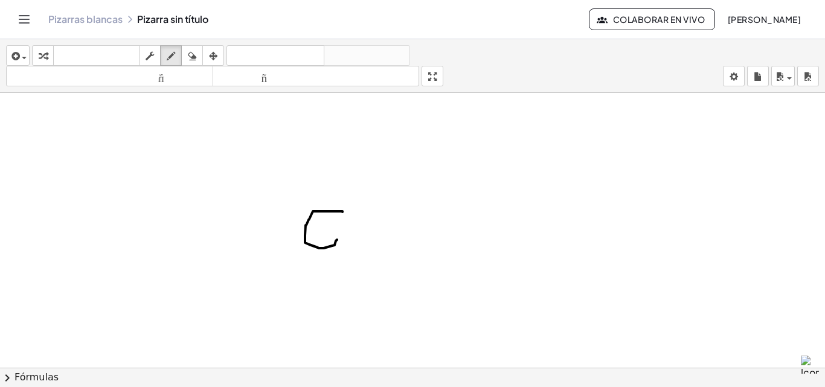
drag, startPoint x: 343, startPoint y: 212, endPoint x: 329, endPoint y: 230, distance: 22.0
drag, startPoint x: 329, startPoint y: 230, endPoint x: 311, endPoint y: 221, distance: 20.0
drag, startPoint x: 369, startPoint y: 221, endPoint x: 368, endPoint y: 271, distance: 50.2
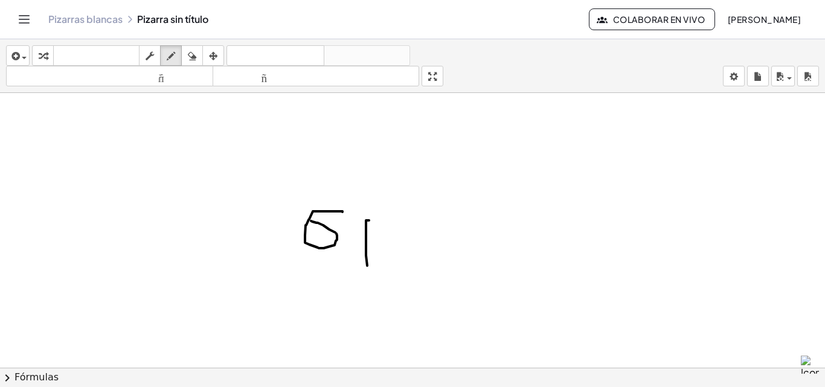
drag, startPoint x: 359, startPoint y: 225, endPoint x: 369, endPoint y: 219, distance: 11.1
drag, startPoint x: 381, startPoint y: 226, endPoint x: 423, endPoint y: 251, distance: 49.3
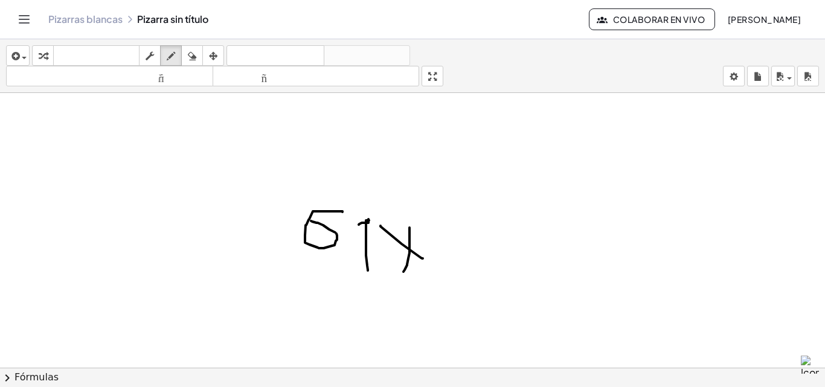
drag, startPoint x: 410, startPoint y: 228, endPoint x: 404, endPoint y: 272, distance: 44.5
drag, startPoint x: 311, startPoint y: 291, endPoint x: 327, endPoint y: 323, distance: 35.9
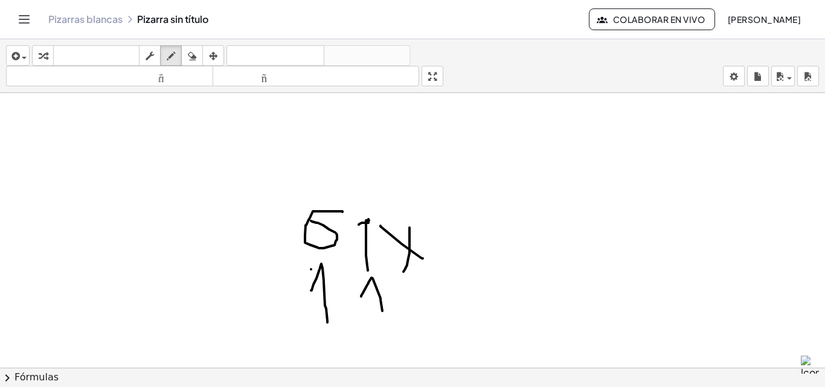
drag, startPoint x: 361, startPoint y: 297, endPoint x: 382, endPoint y: 315, distance: 28.2
drag, startPoint x: 268, startPoint y: 336, endPoint x: 436, endPoint y: 335, distance: 168.6
drag, startPoint x: 192, startPoint y: 60, endPoint x: 309, endPoint y: 152, distance: 148.9
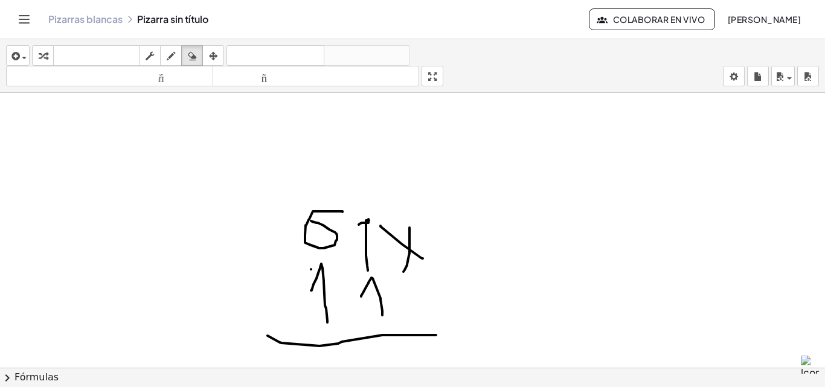
click at [192, 67] on div "insertar Seleccione uno: Expresión matemática Función Texto Vídeo de YouTube Gr…" at bounding box center [412, 66] width 825 height 54
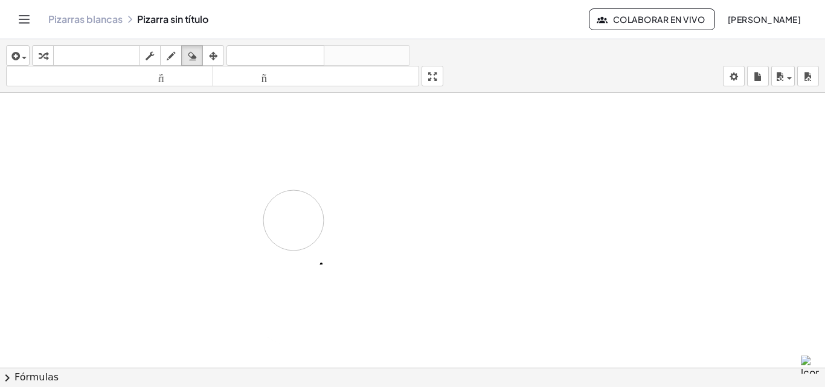
drag, startPoint x: 396, startPoint y: 212, endPoint x: 118, endPoint y: 4, distance: 347.4
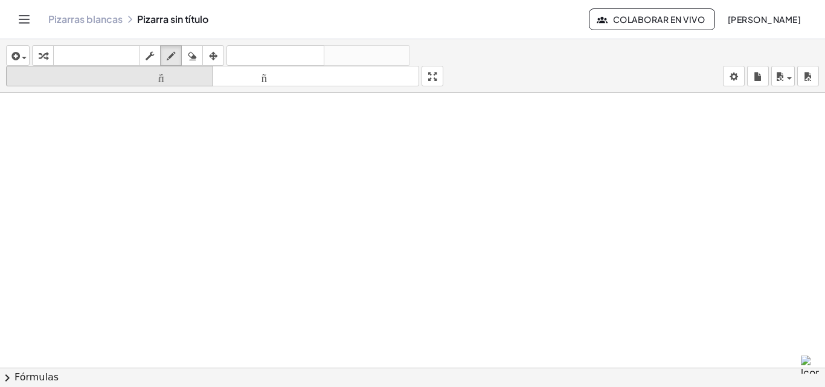
drag, startPoint x: 169, startPoint y: 53, endPoint x: 136, endPoint y: 79, distance: 41.8
click at [161, 59] on button "dibujar" at bounding box center [171, 55] width 22 height 21
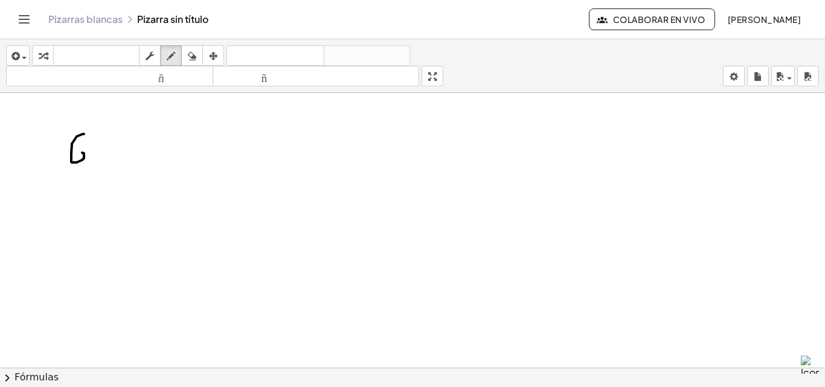
drag, startPoint x: 84, startPoint y: 134, endPoint x: 80, endPoint y: 156, distance: 22.1
drag, startPoint x: 115, startPoint y: 133, endPoint x: 146, endPoint y: 140, distance: 31.5
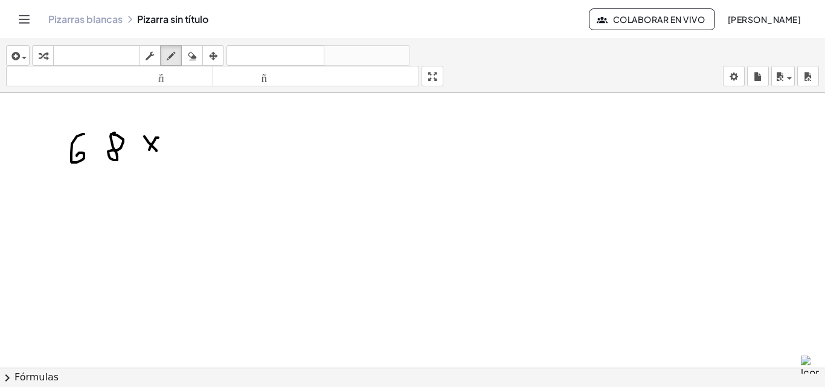
drag, startPoint x: 156, startPoint y: 138, endPoint x: 137, endPoint y: 159, distance: 28.7
drag, startPoint x: 77, startPoint y: 189, endPoint x: 84, endPoint y: 189, distance: 6.7
drag, startPoint x: 78, startPoint y: 196, endPoint x: 108, endPoint y: 199, distance: 30.4
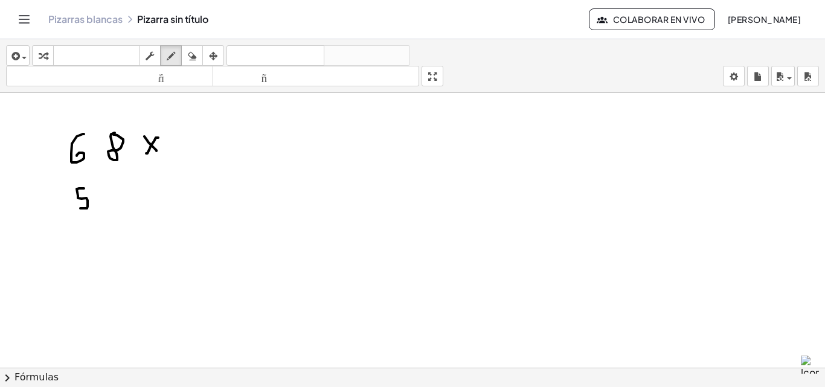
drag, startPoint x: 108, startPoint y: 184, endPoint x: 109, endPoint y: 205, distance: 20.6
drag, startPoint x: 68, startPoint y: 218, endPoint x: 201, endPoint y: 233, distance: 133.8
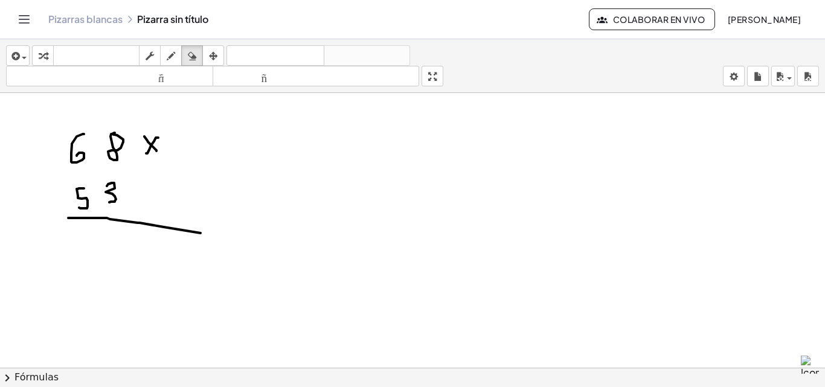
drag, startPoint x: 194, startPoint y: 58, endPoint x: 187, endPoint y: 115, distance: 57.8
click at [194, 60] on icon "button" at bounding box center [192, 56] width 8 height 15
drag, startPoint x: 209, startPoint y: 246, endPoint x: 92, endPoint y: 211, distance: 122.3
drag, startPoint x: 169, startPoint y: 56, endPoint x: 160, endPoint y: 60, distance: 10.8
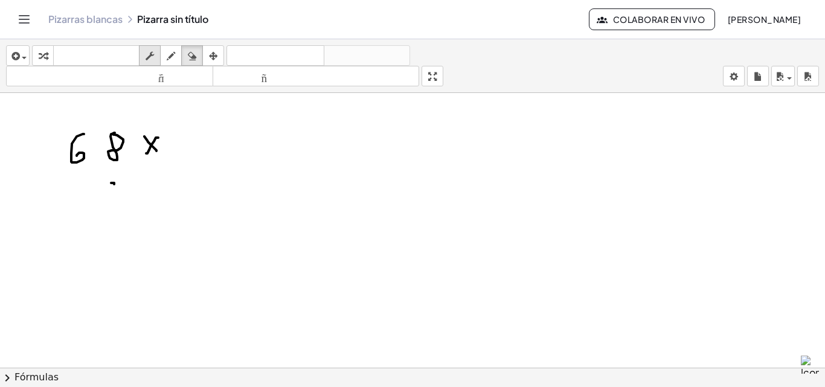
click at [169, 56] on icon "button" at bounding box center [171, 56] width 8 height 15
drag, startPoint x: 111, startPoint y: 181, endPoint x: 126, endPoint y: 210, distance: 32.4
drag, startPoint x: 126, startPoint y: 210, endPoint x: 117, endPoint y: 210, distance: 9.1
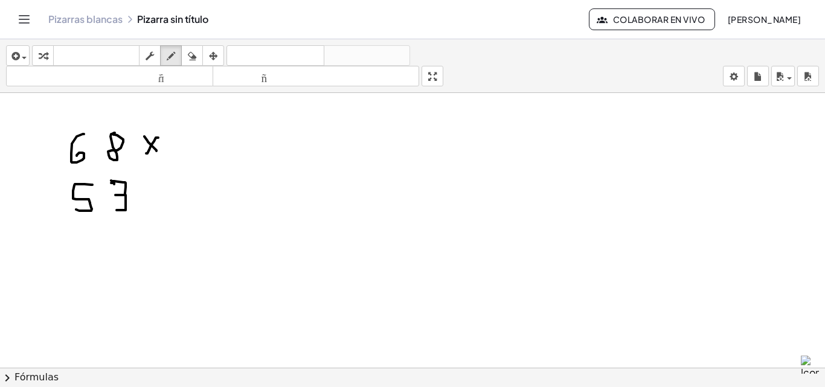
drag, startPoint x: 92, startPoint y: 185, endPoint x: 70, endPoint y: 208, distance: 32.5
drag, startPoint x: 62, startPoint y: 221, endPoint x: 143, endPoint y: 210, distance: 81.7
drag, startPoint x: 118, startPoint y: 222, endPoint x: 138, endPoint y: 228, distance: 20.3
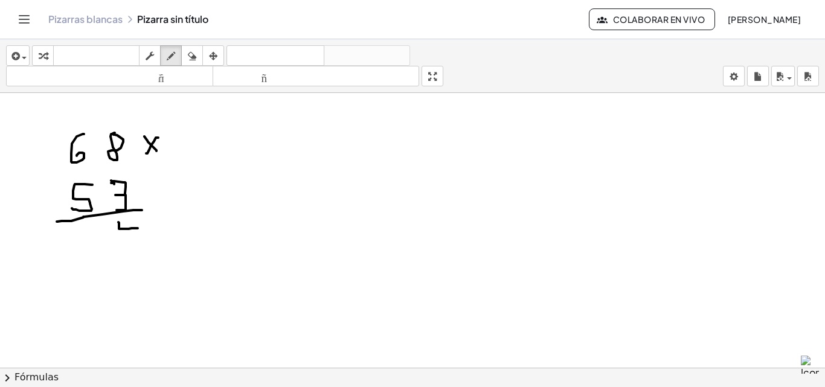
drag, startPoint x: 134, startPoint y: 220, endPoint x: 135, endPoint y: 253, distance: 32.6
drag, startPoint x: 77, startPoint y: 121, endPoint x: 94, endPoint y: 131, distance: 19.8
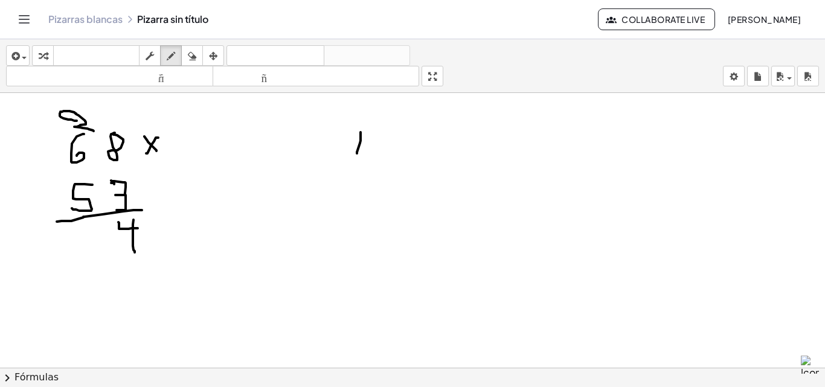
drag, startPoint x: 361, startPoint y: 132, endPoint x: 362, endPoint y: 146, distance: 13.9
drag, startPoint x: 379, startPoint y: 105, endPoint x: 381, endPoint y: 166, distance: 61.0
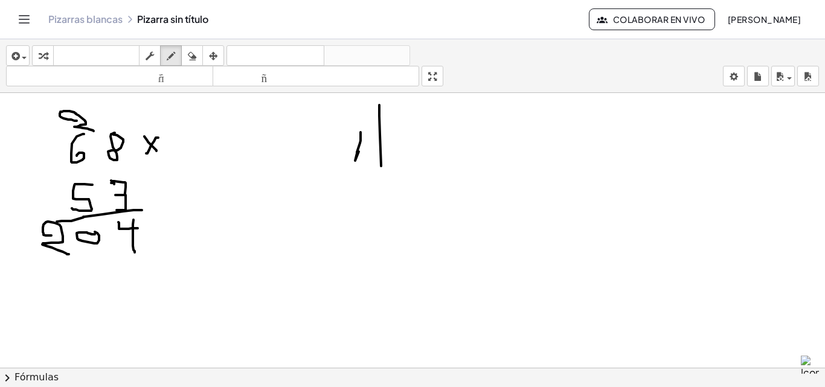
drag, startPoint x: 51, startPoint y: 236, endPoint x: 69, endPoint y: 254, distance: 25.6
drag, startPoint x: 134, startPoint y: 258, endPoint x: 140, endPoint y: 259, distance: 6.1
drag, startPoint x: 117, startPoint y: 115, endPoint x: 129, endPoint y: 127, distance: 17.5
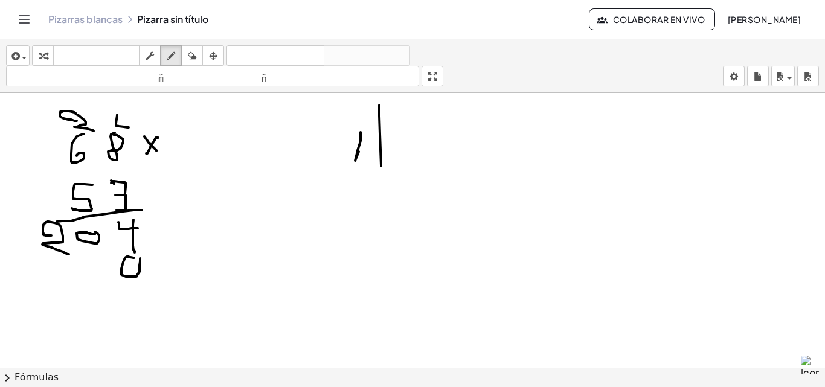
drag, startPoint x: 129, startPoint y: 121, endPoint x: 129, endPoint y: 142, distance: 21.1
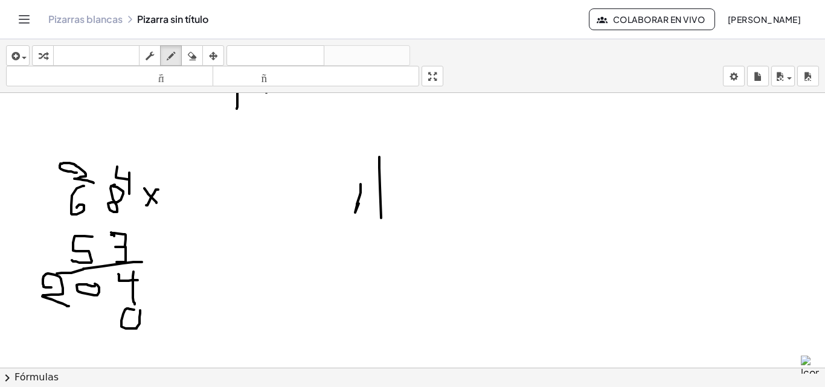
scroll to position [798, 0]
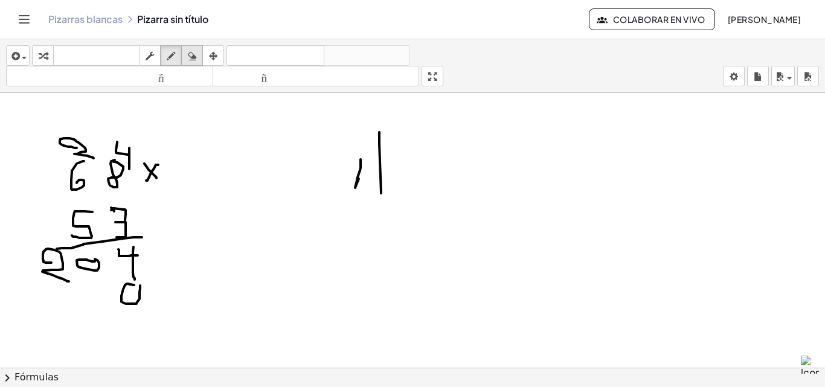
click at [192, 54] on icon "button" at bounding box center [192, 56] width 8 height 15
drag, startPoint x: 146, startPoint y: 322, endPoint x: 135, endPoint y: 312, distance: 15.0
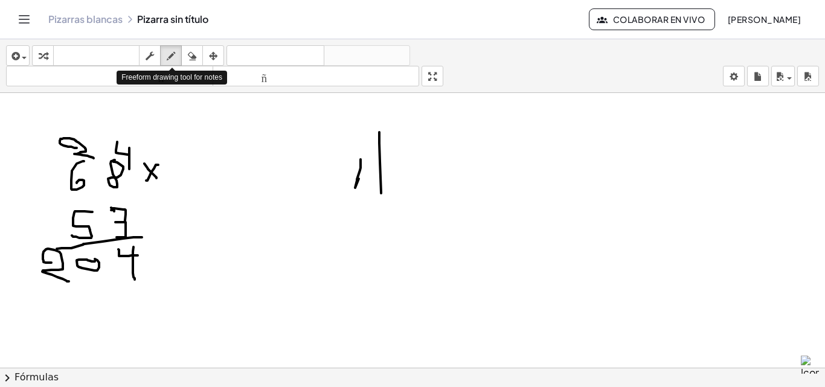
drag, startPoint x: 169, startPoint y: 56, endPoint x: 138, endPoint y: 95, distance: 49.5
click at [167, 59] on icon "button" at bounding box center [171, 56] width 8 height 15
click at [172, 54] on icon "button" at bounding box center [171, 56] width 8 height 15
drag, startPoint x: 198, startPoint y: 52, endPoint x: 201, endPoint y: 94, distance: 42.4
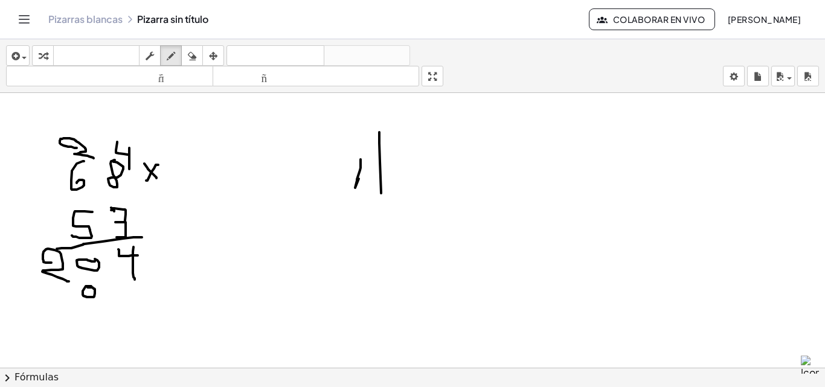
click at [198, 53] on div "button" at bounding box center [192, 55] width 16 height 15
drag, startPoint x: 190, startPoint y: 121, endPoint x: 162, endPoint y: 94, distance: 38.9
drag, startPoint x: 174, startPoint y: 54, endPoint x: 96, endPoint y: 88, distance: 84.7
click at [172, 55] on icon "button" at bounding box center [171, 56] width 8 height 15
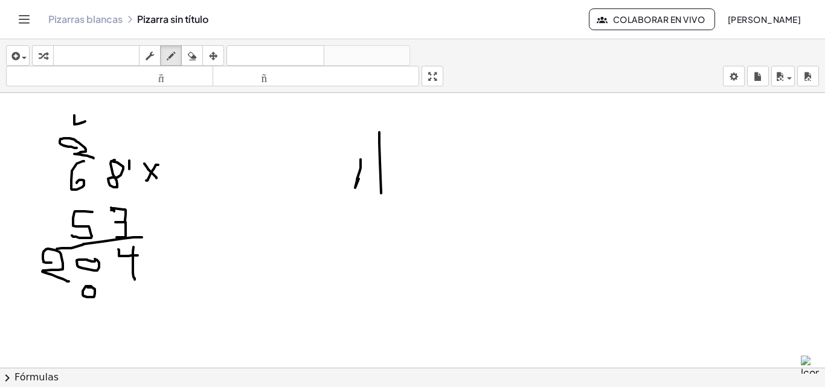
drag, startPoint x: 74, startPoint y: 115, endPoint x: 85, endPoint y: 121, distance: 12.4
drag, startPoint x: 87, startPoint y: 112, endPoint x: 88, endPoint y: 124, distance: 11.5
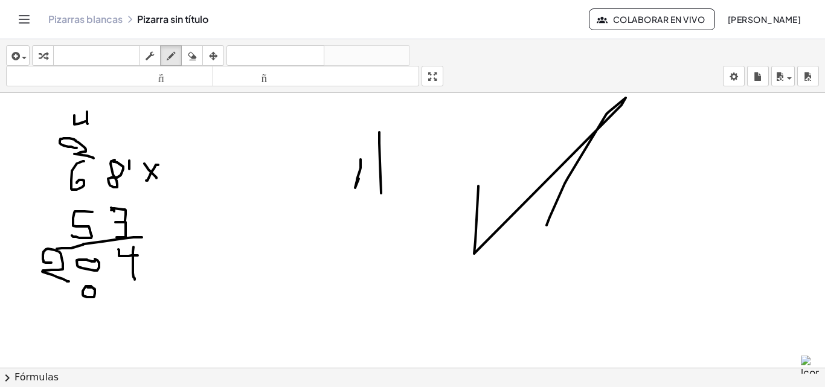
drag, startPoint x: 479, startPoint y: 186, endPoint x: 547, endPoint y: 225, distance: 78.8
drag, startPoint x: 620, startPoint y: 157, endPoint x: 639, endPoint y: 178, distance: 28.2
drag, startPoint x: 666, startPoint y: 149, endPoint x: 479, endPoint y: 240, distance: 207.8
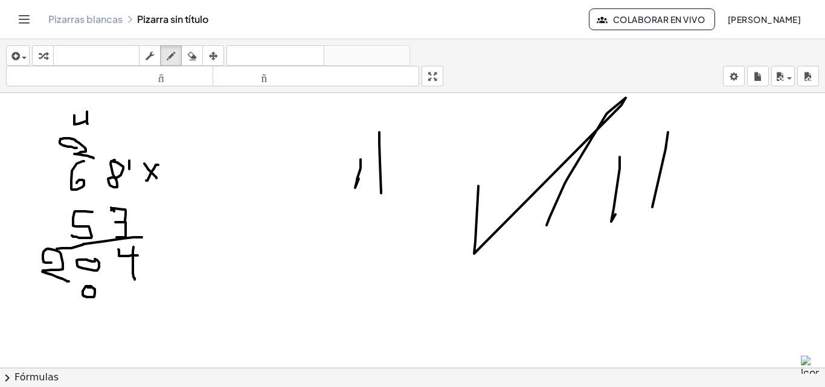
drag, startPoint x: 56, startPoint y: 289, endPoint x: 66, endPoint y: 297, distance: 12.9
drag, startPoint x: 65, startPoint y: 291, endPoint x: 62, endPoint y: 310, distance: 19.6
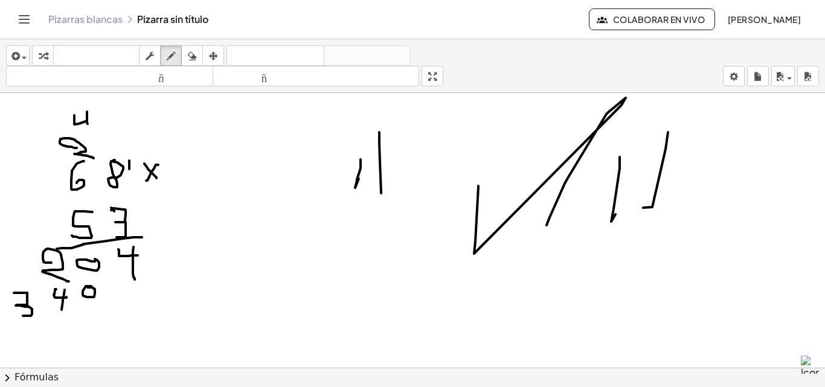
drag, startPoint x: 14, startPoint y: 293, endPoint x: 23, endPoint y: 316, distance: 24.7
drag, startPoint x: 12, startPoint y: 331, endPoint x: 126, endPoint y: 333, distance: 113.6
drag, startPoint x: 119, startPoint y: 331, endPoint x: 161, endPoint y: 323, distance: 43.0
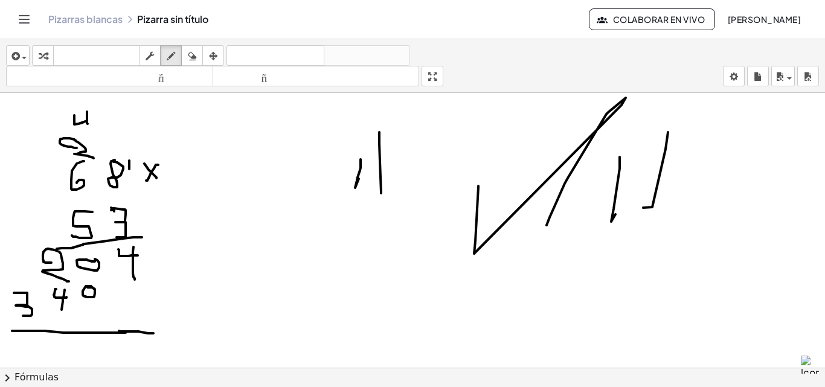
drag, startPoint x: 153, startPoint y: 256, endPoint x: 183, endPoint y: 257, distance: 29.6
drag, startPoint x: 174, startPoint y: 242, endPoint x: 169, endPoint y: 268, distance: 26.0
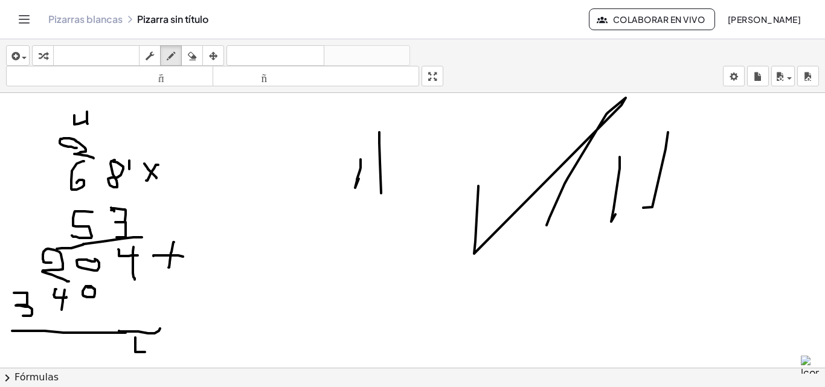
drag, startPoint x: 135, startPoint y: 338, endPoint x: 146, endPoint y: 352, distance: 17.8
drag, startPoint x: 146, startPoint y: 338, endPoint x: 149, endPoint y: 366, distance: 27.4
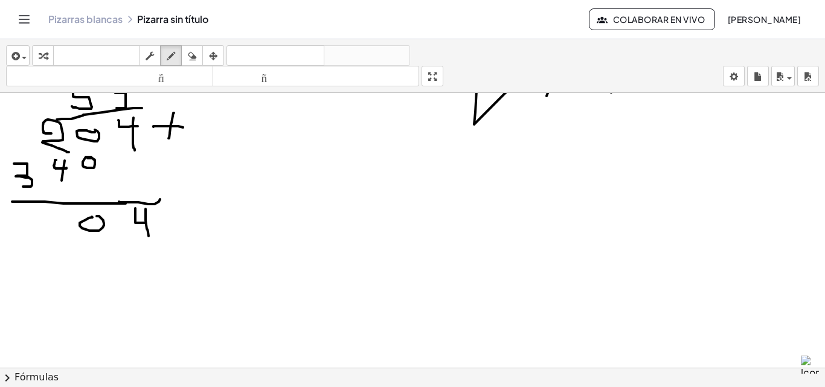
scroll to position [858, 0]
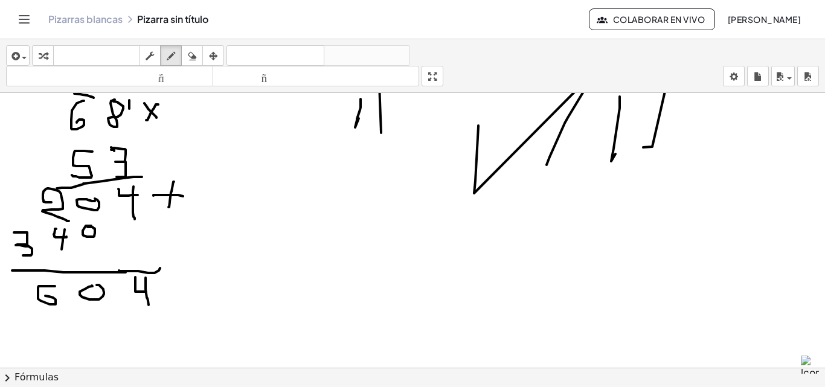
drag, startPoint x: 55, startPoint y: 286, endPoint x: 43, endPoint y: 296, distance: 15.5
drag, startPoint x: 17, startPoint y: 289, endPoint x: 16, endPoint y: 313, distance: 23.6
drag, startPoint x: 31, startPoint y: 295, endPoint x: 36, endPoint y: 318, distance: 23.3
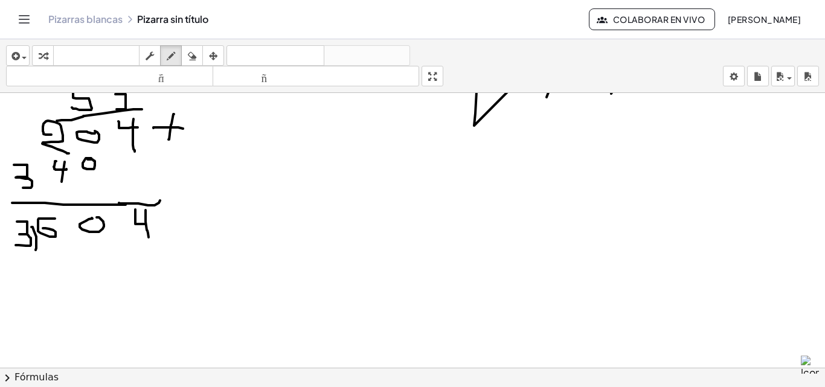
scroll to position [1100, 0]
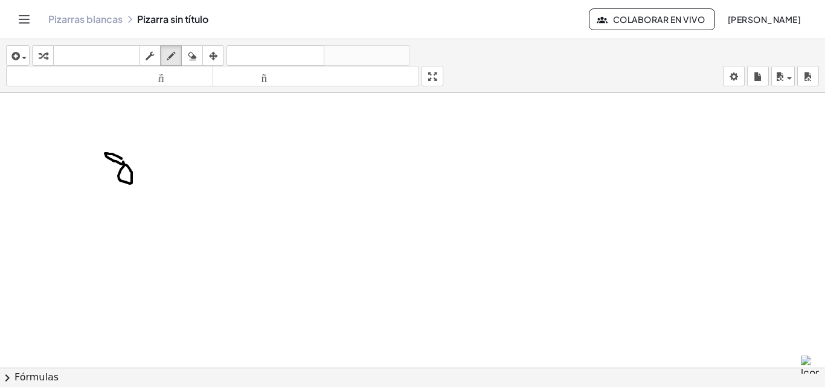
drag, startPoint x: 121, startPoint y: 159, endPoint x: 124, endPoint y: 147, distance: 12.3
click at [198, 46] on button "borrar" at bounding box center [192, 55] width 22 height 21
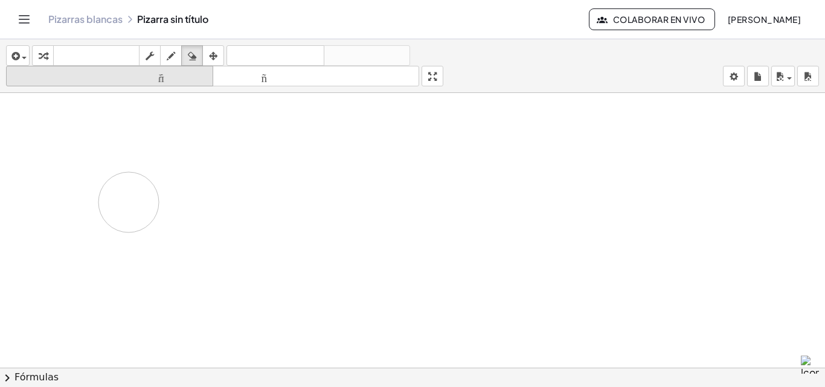
drag, startPoint x: 130, startPoint y: 134, endPoint x: 189, endPoint y: 71, distance: 86.8
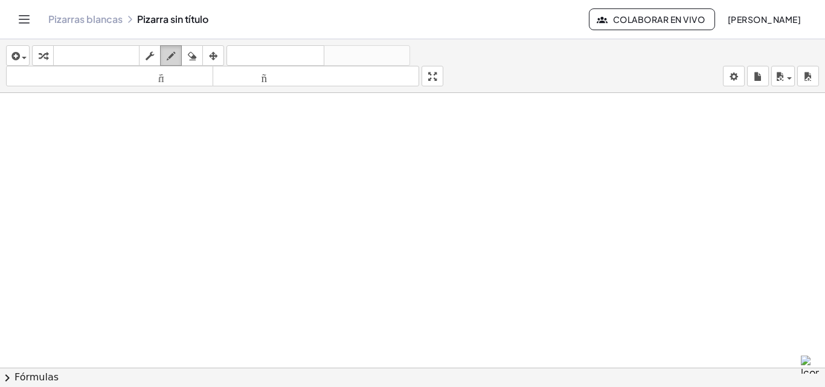
drag, startPoint x: 176, startPoint y: 52, endPoint x: 168, endPoint y: 63, distance: 13.9
click at [175, 53] on icon "button" at bounding box center [171, 56] width 8 height 15
drag, startPoint x: 149, startPoint y: 184, endPoint x: 152, endPoint y: 201, distance: 16.5
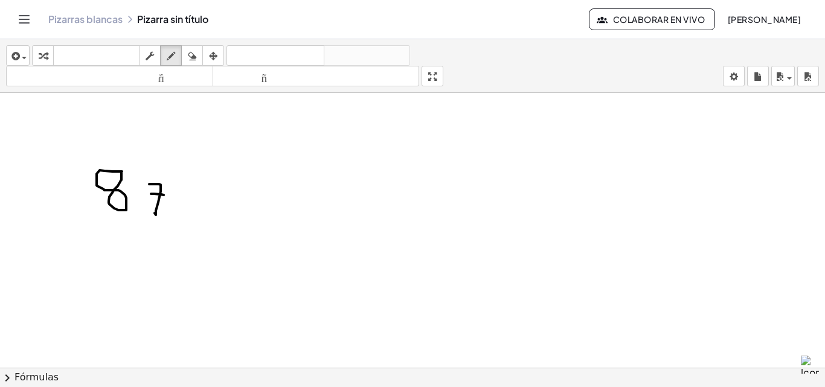
drag, startPoint x: 151, startPoint y: 194, endPoint x: 164, endPoint y: 195, distance: 12.7
drag, startPoint x: 175, startPoint y: 189, endPoint x: 194, endPoint y: 214, distance: 31.1
drag, startPoint x: 192, startPoint y: 186, endPoint x: 178, endPoint y: 228, distance: 43.8
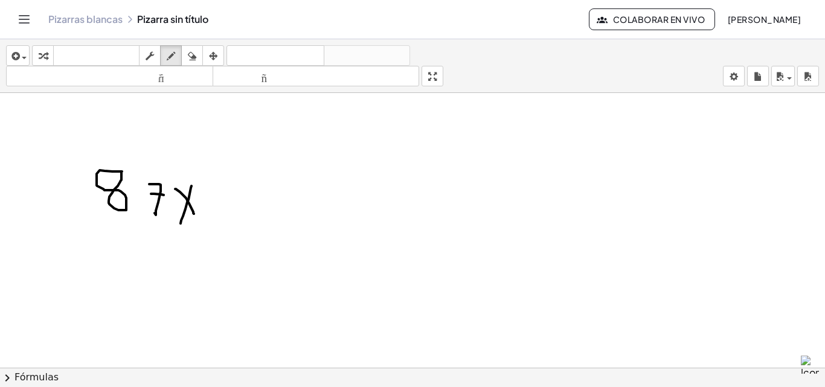
drag, startPoint x: 122, startPoint y: 232, endPoint x: 146, endPoint y: 242, distance: 26.3
drag, startPoint x: 155, startPoint y: 239, endPoint x: 149, endPoint y: 257, distance: 19.1
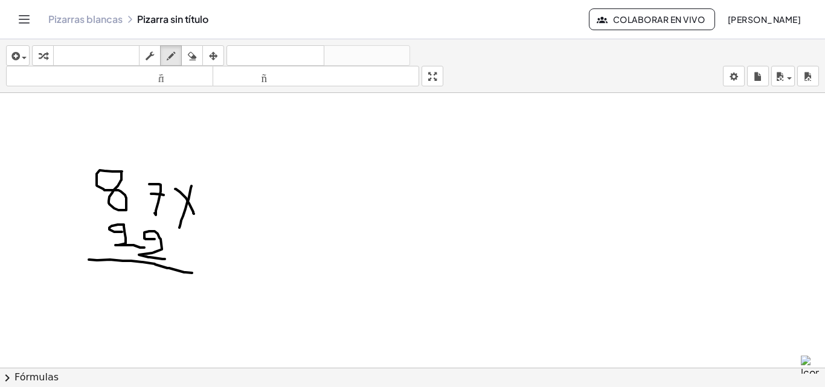
drag, startPoint x: 98, startPoint y: 260, endPoint x: 192, endPoint y: 273, distance: 95.1
drag, startPoint x: 150, startPoint y: 271, endPoint x: 167, endPoint y: 284, distance: 22.0
drag, startPoint x: 167, startPoint y: 284, endPoint x: 172, endPoint y: 321, distance: 37.1
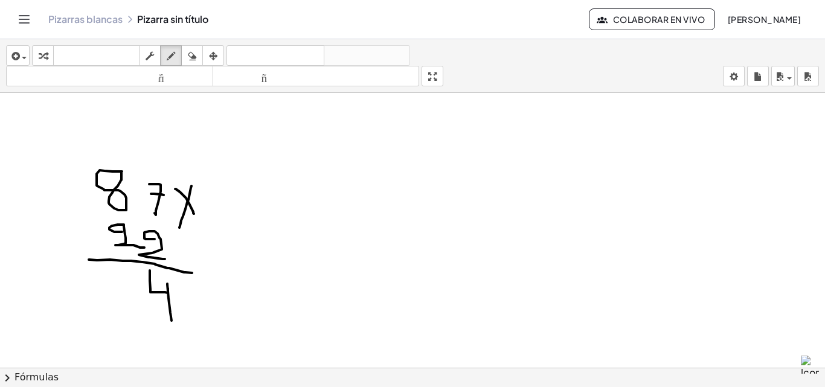
drag, startPoint x: 114, startPoint y: 141, endPoint x: 117, endPoint y: 166, distance: 24.4
drag, startPoint x: 114, startPoint y: 285, endPoint x: 132, endPoint y: 311, distance: 30.8
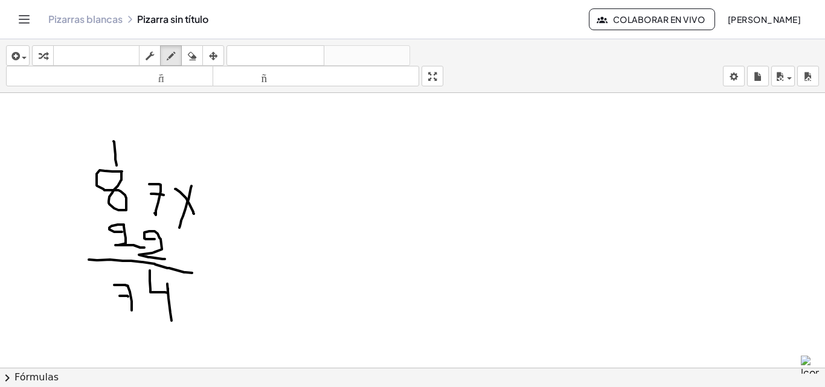
drag, startPoint x: 120, startPoint y: 296, endPoint x: 128, endPoint y: 297, distance: 8.5
drag, startPoint x: 89, startPoint y: 289, endPoint x: 88, endPoint y: 312, distance: 22.4
drag, startPoint x: 119, startPoint y: 329, endPoint x: 127, endPoint y: 335, distance: 10.8
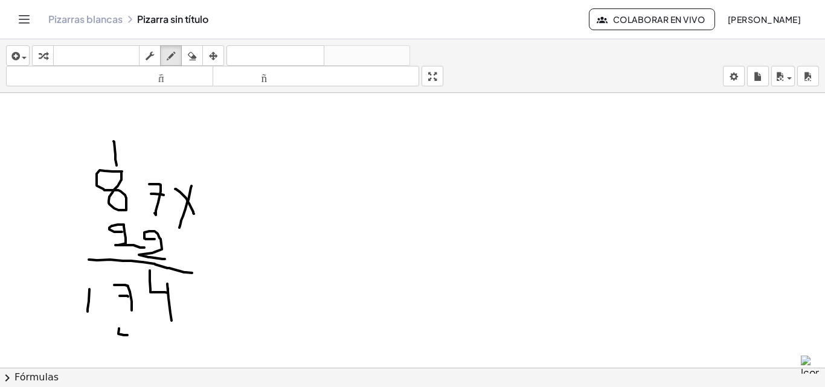
drag, startPoint x: 127, startPoint y: 329, endPoint x: 127, endPoint y: 346, distance: 16.9
drag, startPoint x: 95, startPoint y: 147, endPoint x: 96, endPoint y: 163, distance: 15.7
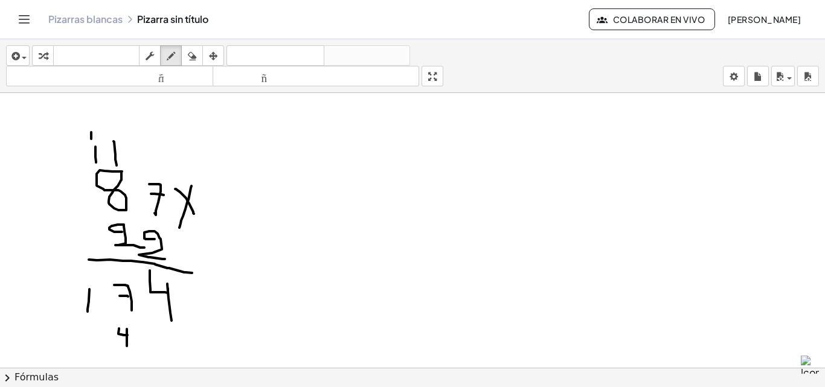
drag, startPoint x: 91, startPoint y: 132, endPoint x: 91, endPoint y: 140, distance: 7.9
drag, startPoint x: 91, startPoint y: 330, endPoint x: 103, endPoint y: 343, distance: 17.1
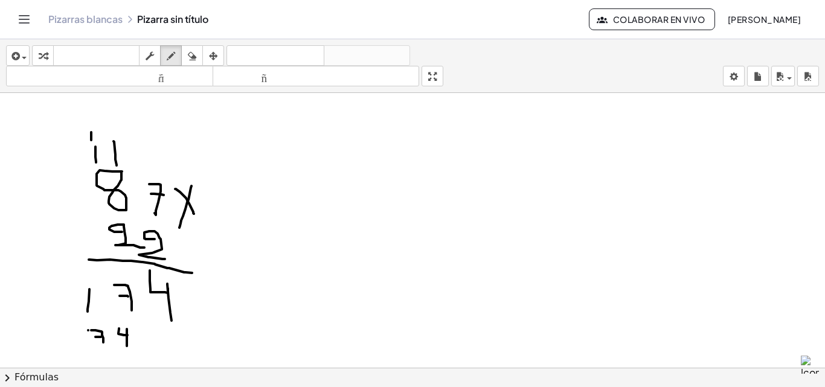
drag, startPoint x: 95, startPoint y: 337, endPoint x: 103, endPoint y: 337, distance: 7.3
drag, startPoint x: 39, startPoint y: 327, endPoint x: 42, endPoint y: 345, distance: 18.4
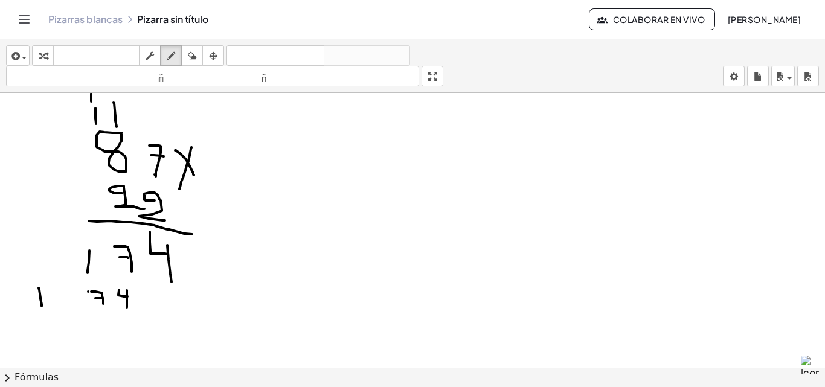
scroll to position [1160, 0]
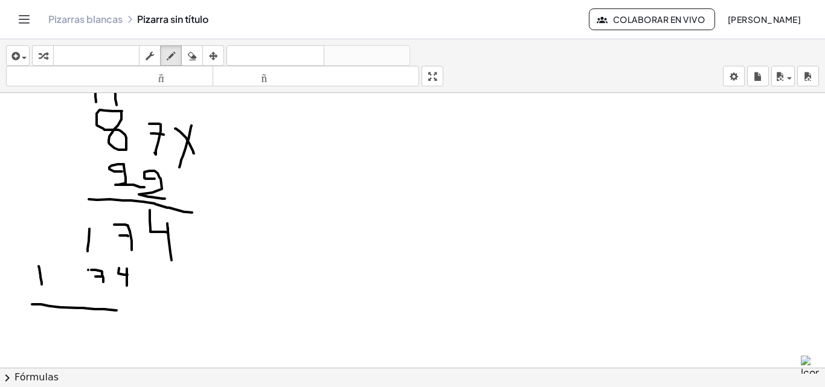
drag, startPoint x: 32, startPoint y: 305, endPoint x: 127, endPoint y: 312, distance: 95.2
drag, startPoint x: 127, startPoint y: 312, endPoint x: 136, endPoint y: 314, distance: 9.2
drag, startPoint x: 128, startPoint y: 311, endPoint x: 215, endPoint y: 311, distance: 87.0
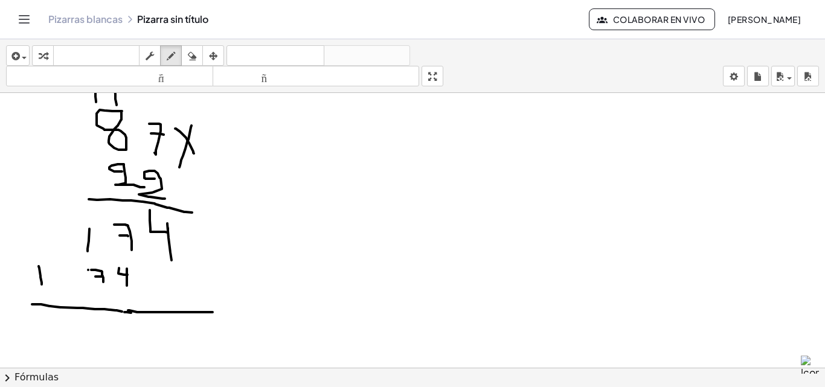
drag, startPoint x: 190, startPoint y: 233, endPoint x: 212, endPoint y: 239, distance: 22.7
drag, startPoint x: 189, startPoint y: 223, endPoint x: 228, endPoint y: 227, distance: 39.4
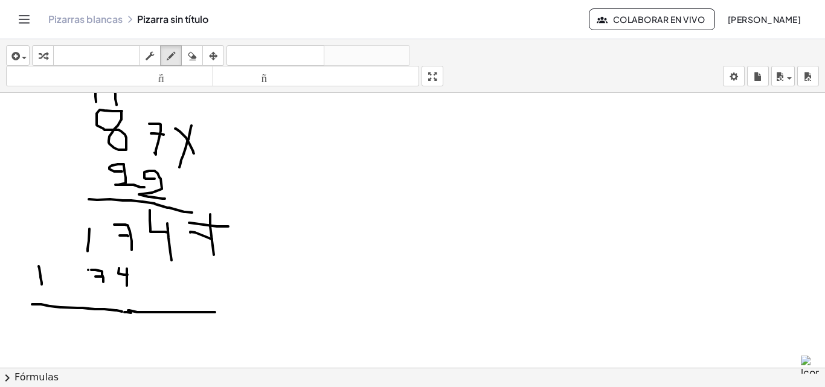
drag, startPoint x: 210, startPoint y: 214, endPoint x: 214, endPoint y: 256, distance: 41.3
drag, startPoint x: 169, startPoint y: 318, endPoint x: 192, endPoint y: 340, distance: 31.6
drag, startPoint x: 192, startPoint y: 332, endPoint x: 196, endPoint y: 358, distance: 26.9
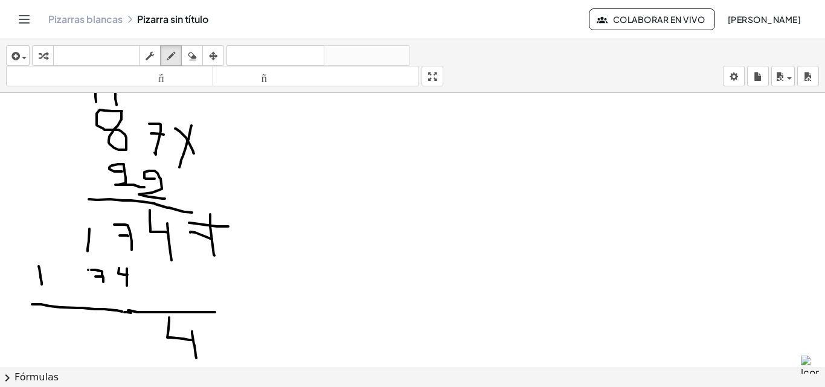
drag, startPoint x: 419, startPoint y: 196, endPoint x: 421, endPoint y: 224, distance: 28.5
drag, startPoint x: 440, startPoint y: 205, endPoint x: 457, endPoint y: 208, distance: 16.7
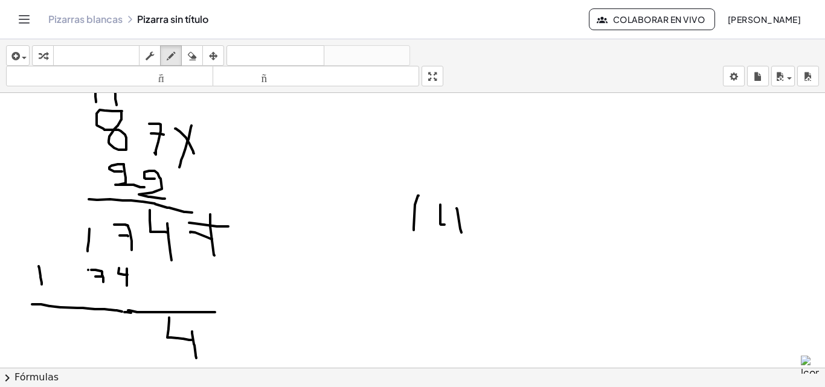
drag, startPoint x: 457, startPoint y: 208, endPoint x: 477, endPoint y: 221, distance: 24.1
drag, startPoint x: 479, startPoint y: 220, endPoint x: 482, endPoint y: 237, distance: 17.3
drag, startPoint x: 408, startPoint y: 243, endPoint x: 408, endPoint y: 251, distance: 8.5
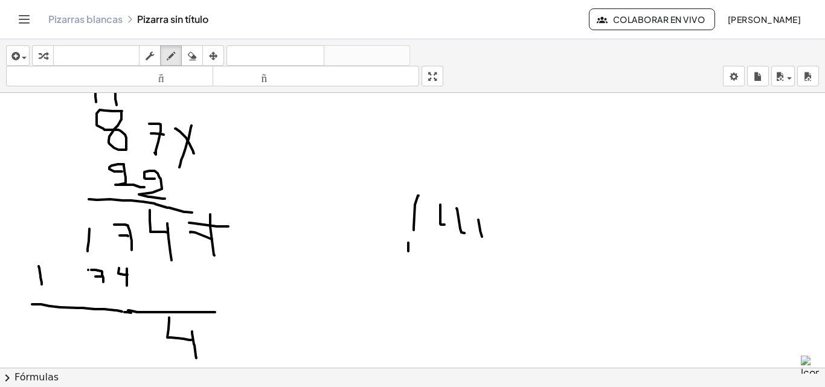
drag, startPoint x: 428, startPoint y: 238, endPoint x: 426, endPoint y: 255, distance: 17.0
drag, startPoint x: 131, startPoint y: 336, endPoint x: 127, endPoint y: 359, distance: 23.8
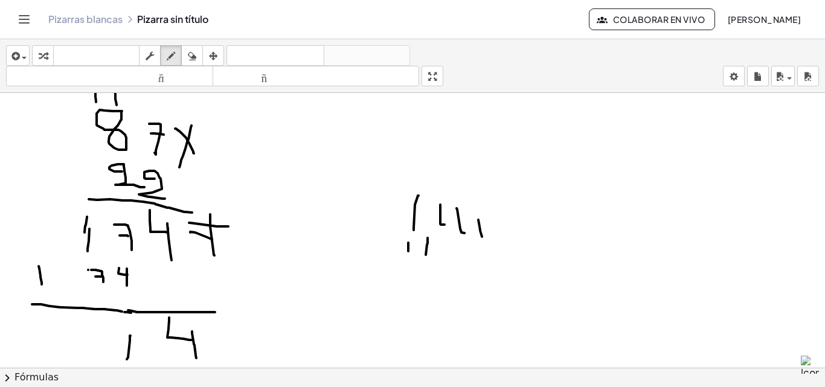
drag, startPoint x: 87, startPoint y: 217, endPoint x: 85, endPoint y: 233, distance: 15.9
drag, startPoint x: 98, startPoint y: 334, endPoint x: 89, endPoint y: 333, distance: 8.5
drag, startPoint x: 429, startPoint y: 142, endPoint x: 441, endPoint y: 176, distance: 35.9
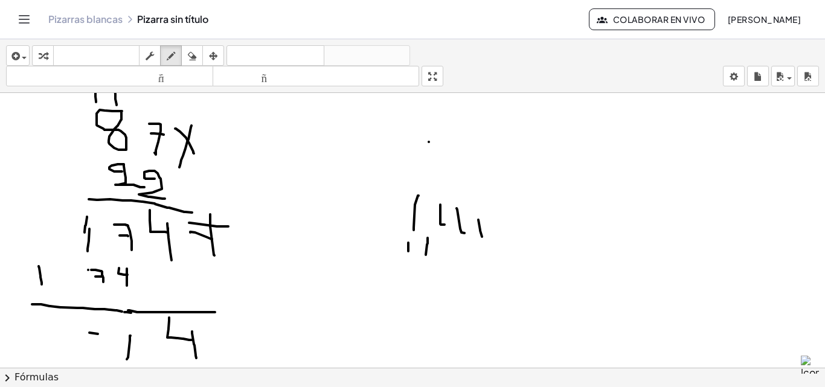
drag, startPoint x: 454, startPoint y: 132, endPoint x: 453, endPoint y: 147, distance: 15.8
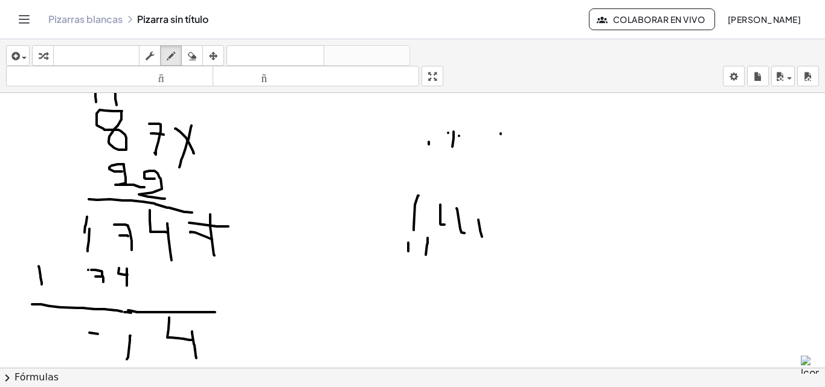
drag, startPoint x: 458, startPoint y: 132, endPoint x: 459, endPoint y: 152, distance: 20.0
drag, startPoint x: 474, startPoint y: 134, endPoint x: 474, endPoint y: 145, distance: 11.5
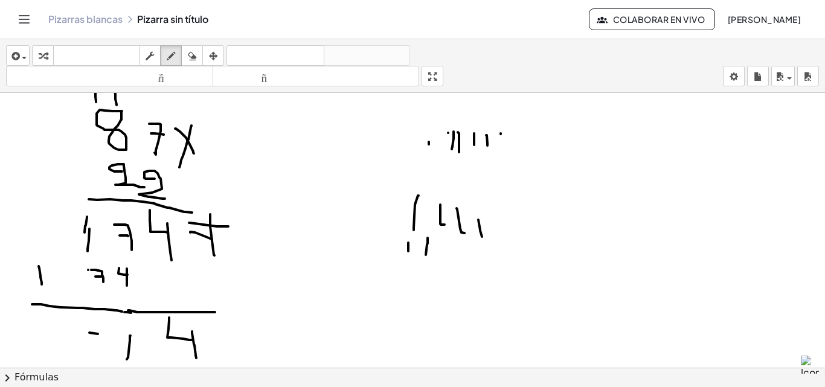
drag, startPoint x: 486, startPoint y: 135, endPoint x: 489, endPoint y: 148, distance: 13.0
drag, startPoint x: 500, startPoint y: 136, endPoint x: 505, endPoint y: 150, distance: 15.3
drag, startPoint x: 526, startPoint y: 130, endPoint x: 520, endPoint y: 160, distance: 30.1
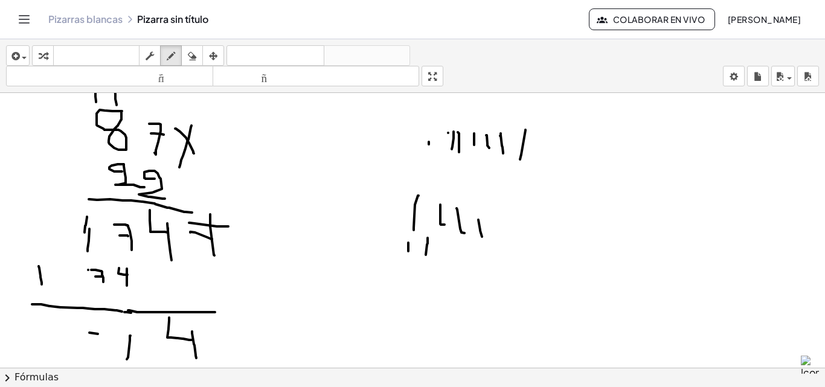
drag, startPoint x: 539, startPoint y: 130, endPoint x: 539, endPoint y: 168, distance: 38.1
drag, startPoint x: 89, startPoint y: 332, endPoint x: 97, endPoint y: 335, distance: 8.4
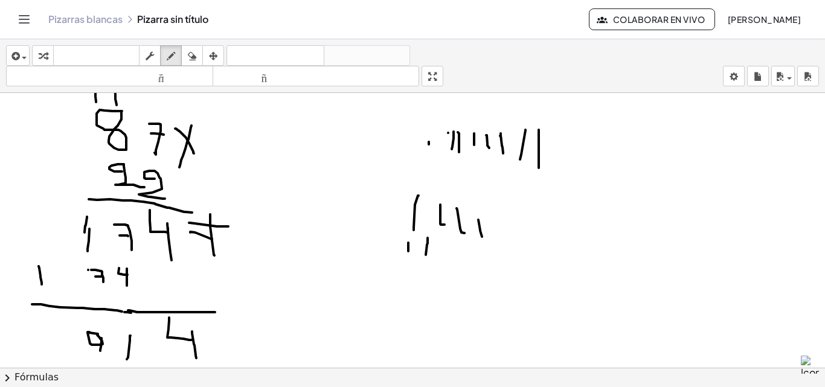
drag, startPoint x: 102, startPoint y: 338, endPoint x: 100, endPoint y: 351, distance: 12.7
drag, startPoint x: 53, startPoint y: 329, endPoint x: 46, endPoint y: 350, distance: 22.4
drag, startPoint x: 72, startPoint y: 337, endPoint x: 70, endPoint y: 349, distance: 12.8
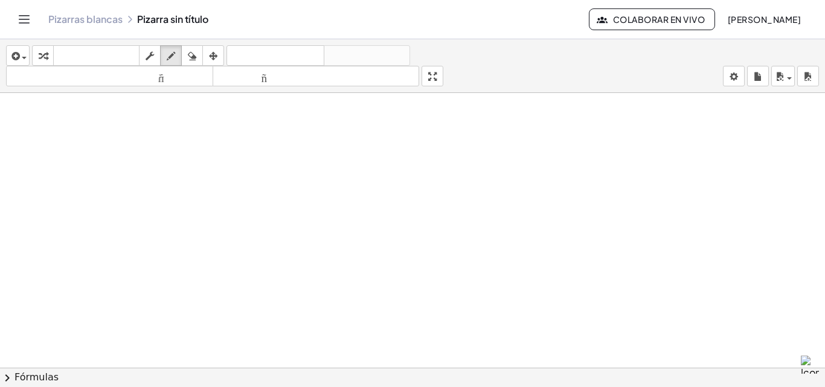
scroll to position [1556, 0]
drag, startPoint x: 253, startPoint y: 179, endPoint x: 240, endPoint y: 213, distance: 35.9
drag, startPoint x: 262, startPoint y: 183, endPoint x: 265, endPoint y: 216, distance: 33.3
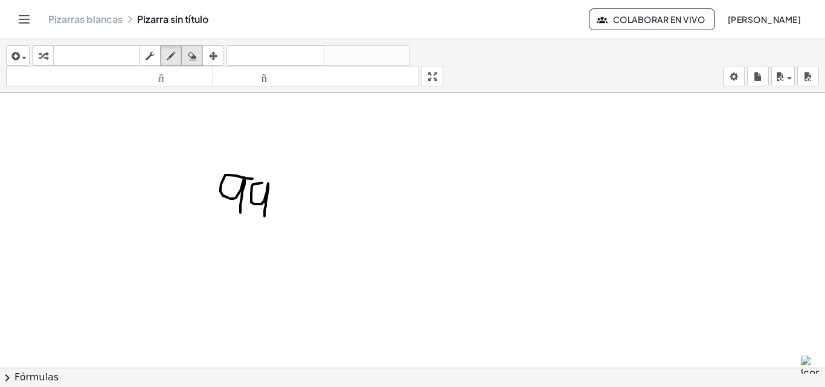
drag, startPoint x: 195, startPoint y: 53, endPoint x: 199, endPoint y: 65, distance: 13.2
click at [195, 59] on icon "button" at bounding box center [192, 56] width 8 height 15
drag, startPoint x: 255, startPoint y: 196, endPoint x: 199, endPoint y: 89, distance: 121.1
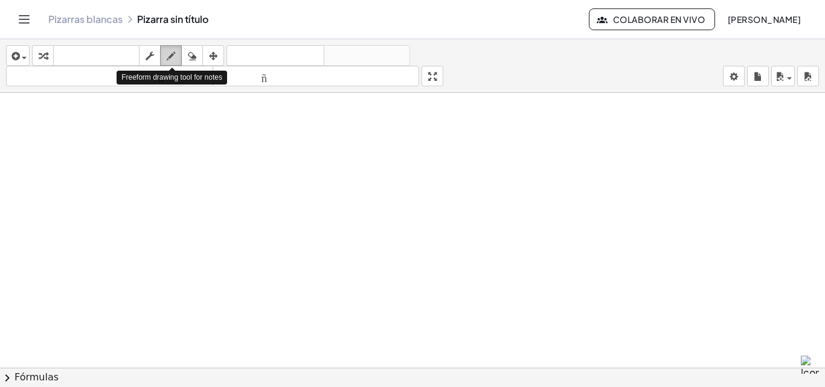
drag, startPoint x: 170, startPoint y: 53, endPoint x: 171, endPoint y: 62, distance: 9.1
click at [171, 53] on icon "button" at bounding box center [171, 56] width 8 height 15
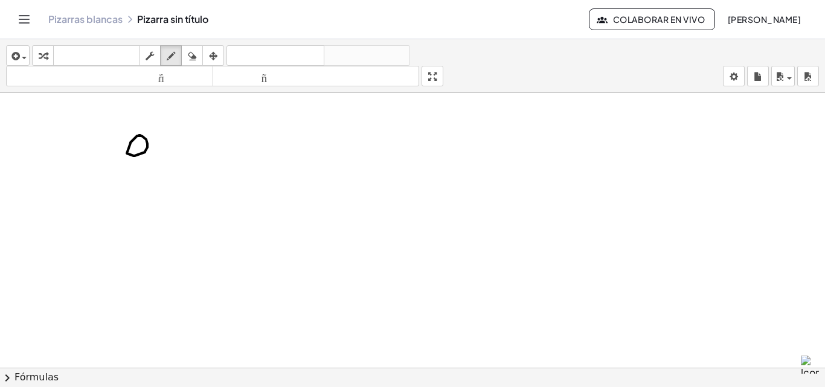
drag, startPoint x: 144, startPoint y: 143, endPoint x: 147, endPoint y: 156, distance: 14.1
drag, startPoint x: 203, startPoint y: 141, endPoint x: 233, endPoint y: 152, distance: 31.5
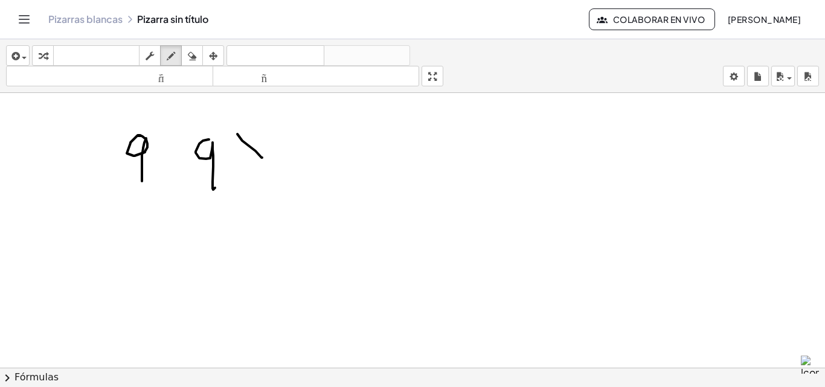
drag, startPoint x: 237, startPoint y: 134, endPoint x: 251, endPoint y: 137, distance: 13.5
drag, startPoint x: 251, startPoint y: 134, endPoint x: 218, endPoint y: 166, distance: 46.6
drag, startPoint x: 129, startPoint y: 210, endPoint x: 149, endPoint y: 207, distance: 19.7
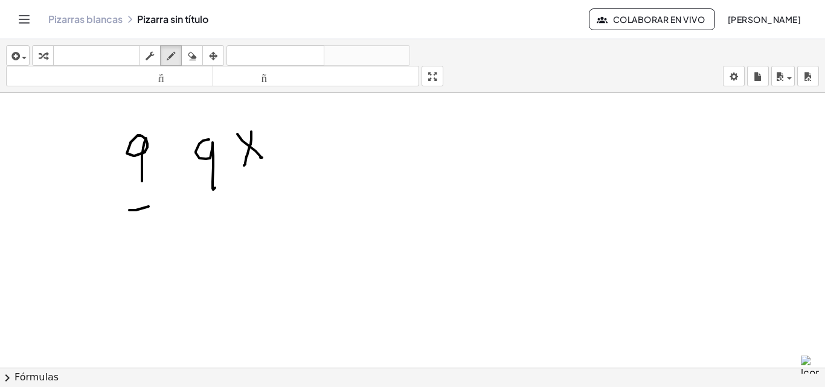
drag, startPoint x: 130, startPoint y: 218, endPoint x: 178, endPoint y: 228, distance: 49.4
drag, startPoint x: 202, startPoint y: 213, endPoint x: 195, endPoint y: 214, distance: 6.8
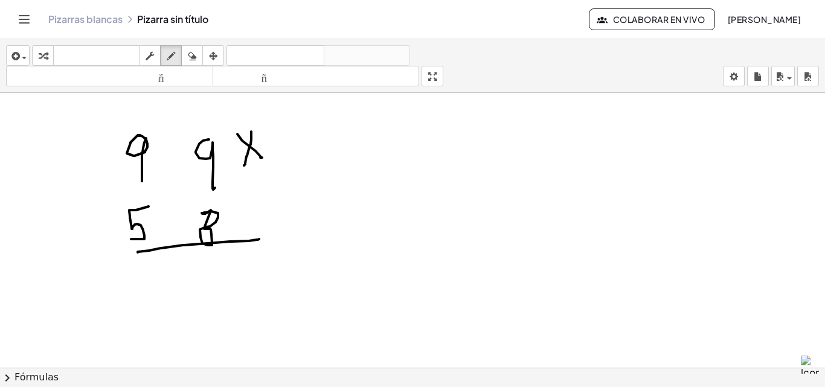
drag, startPoint x: 138, startPoint y: 253, endPoint x: 237, endPoint y: 236, distance: 101.1
drag, startPoint x: 205, startPoint y: 251, endPoint x: 214, endPoint y: 251, distance: 9.1
drag, startPoint x: 216, startPoint y: 256, endPoint x: 234, endPoint y: 268, distance: 22.3
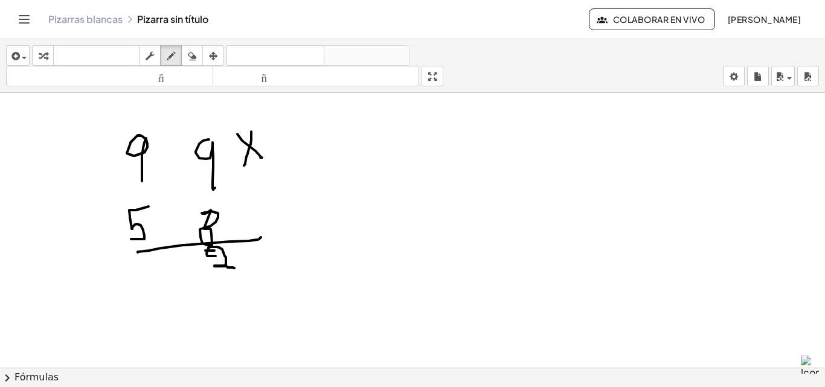
drag, startPoint x: 132, startPoint y: 127, endPoint x: 149, endPoint y: 135, distance: 18.9
drag, startPoint x: 139, startPoint y: 131, endPoint x: 147, endPoint y: 131, distance: 8.5
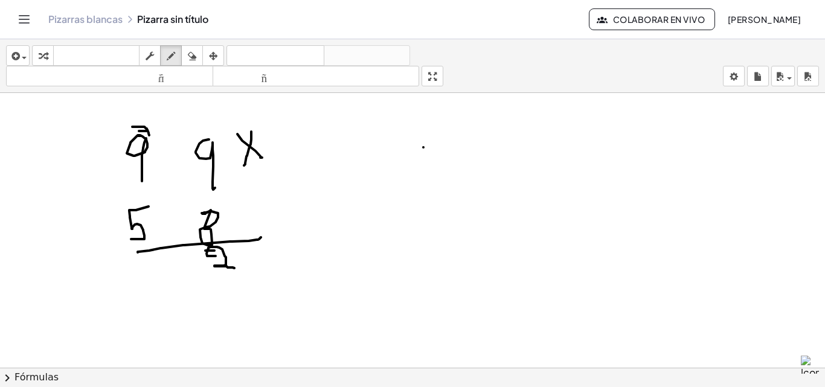
drag, startPoint x: 424, startPoint y: 147, endPoint x: 431, endPoint y: 165, distance: 19.0
drag, startPoint x: 446, startPoint y: 150, endPoint x: 456, endPoint y: 174, distance: 25.2
drag, startPoint x: 465, startPoint y: 146, endPoint x: 477, endPoint y: 172, distance: 27.9
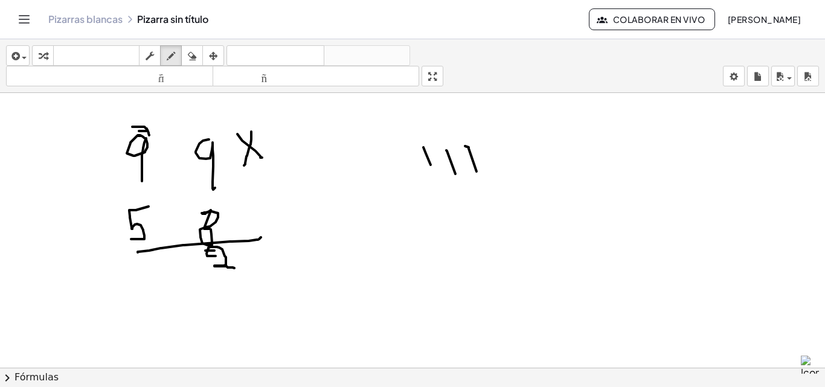
drag, startPoint x: 528, startPoint y: 114, endPoint x: 531, endPoint y: 128, distance: 14.8
drag, startPoint x: 542, startPoint y: 127, endPoint x: 553, endPoint y: 157, distance: 32.3
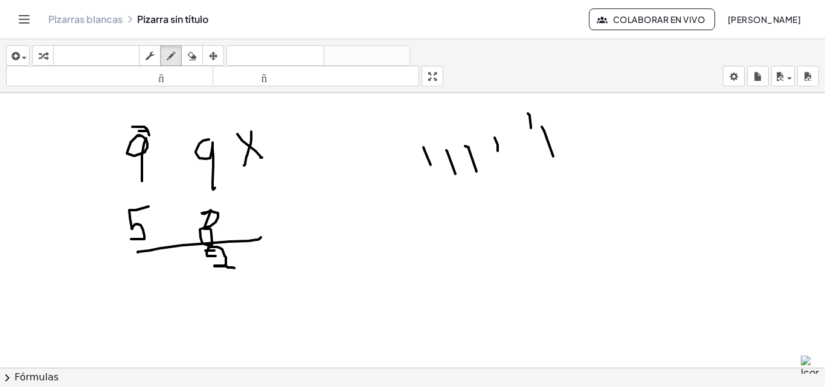
drag, startPoint x: 558, startPoint y: 141, endPoint x: 563, endPoint y: 158, distance: 18.2
drag, startPoint x: 161, startPoint y: 260, endPoint x: 166, endPoint y: 283, distance: 23.5
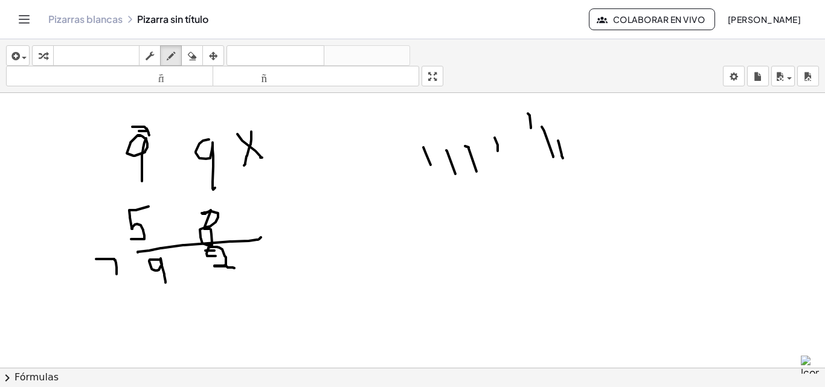
drag, startPoint x: 96, startPoint y: 259, endPoint x: 117, endPoint y: 274, distance: 25.5
drag, startPoint x: 104, startPoint y: 263, endPoint x: 118, endPoint y: 265, distance: 14.6
drag, startPoint x: 208, startPoint y: 189, endPoint x: 156, endPoint y: 209, distance: 55.1
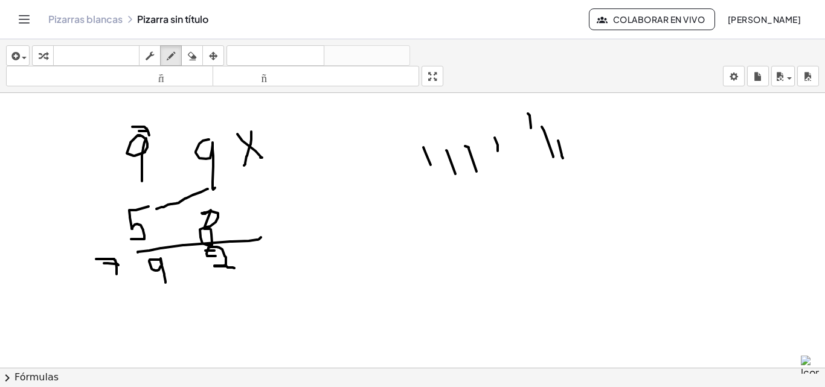
drag, startPoint x: 163, startPoint y: 316, endPoint x: 144, endPoint y: 339, distance: 29.3
drag, startPoint x: 132, startPoint y: 110, endPoint x: 144, endPoint y: 120, distance: 16.3
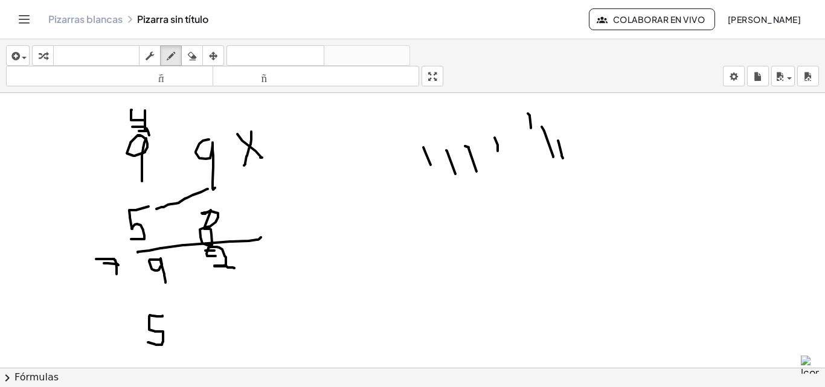
drag, startPoint x: 145, startPoint y: 111, endPoint x: 145, endPoint y: 130, distance: 19.3
drag, startPoint x: 437, startPoint y: 236, endPoint x: 445, endPoint y: 278, distance: 42.3
drag, startPoint x: 466, startPoint y: 245, endPoint x: 493, endPoint y: 251, distance: 27.3
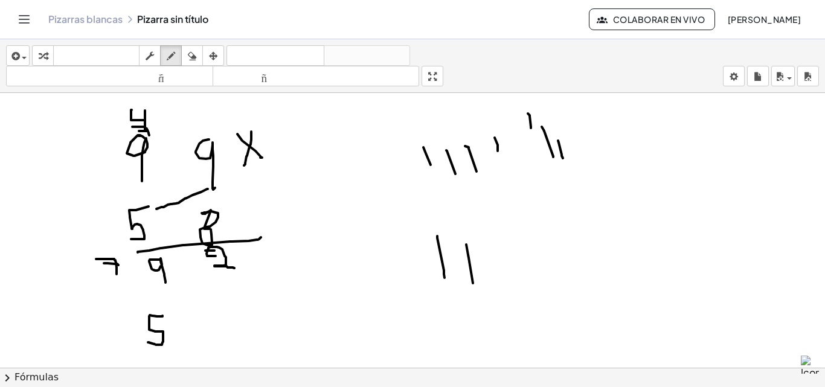
drag, startPoint x: 497, startPoint y: 257, endPoint x: 524, endPoint y: 245, distance: 30.6
drag, startPoint x: 524, startPoint y: 245, endPoint x: 538, endPoint y: 274, distance: 31.9
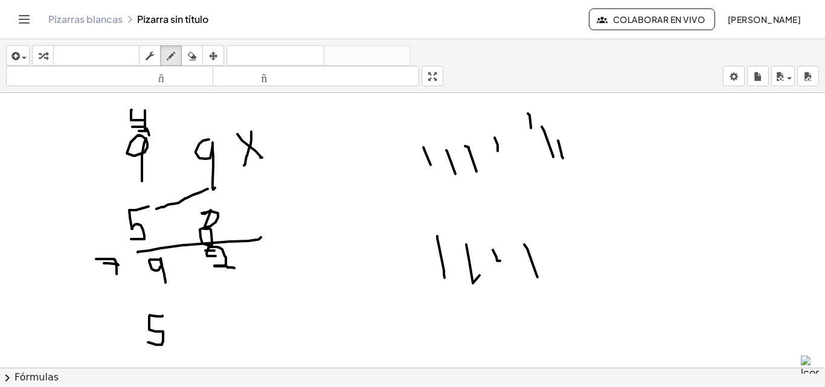
drag, startPoint x: 538, startPoint y: 269, endPoint x: 556, endPoint y: 268, distance: 18.1
drag, startPoint x: 120, startPoint y: 323, endPoint x: 123, endPoint y: 351, distance: 28.6
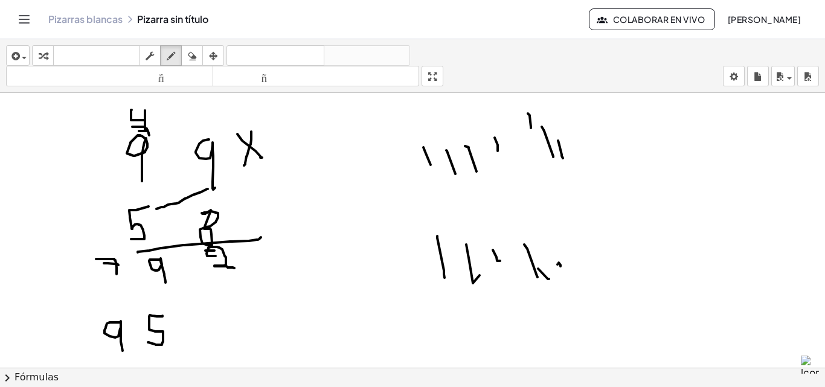
drag, startPoint x: 56, startPoint y: 331, endPoint x: 71, endPoint y: 339, distance: 17.6
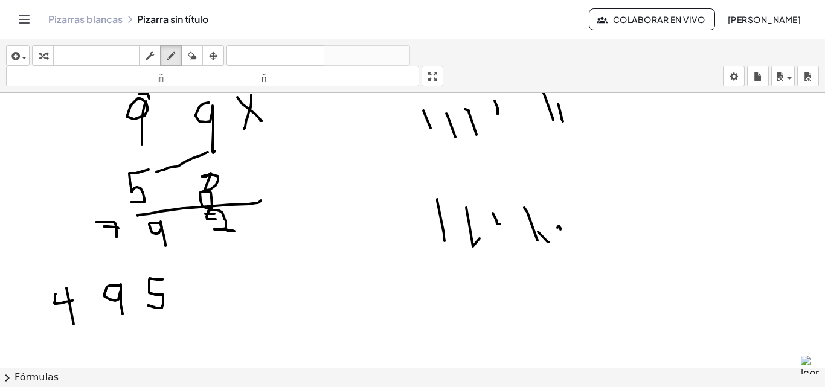
scroll to position [1616, 0]
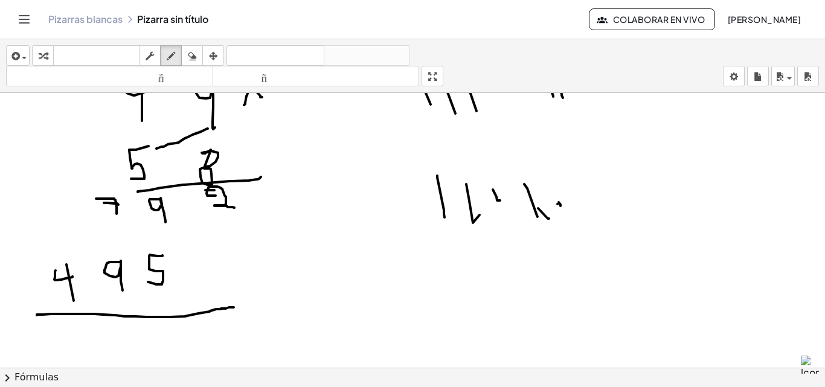
drag, startPoint x: 37, startPoint y: 315, endPoint x: 236, endPoint y: 300, distance: 199.4
drag, startPoint x: 229, startPoint y: 305, endPoint x: 259, endPoint y: 298, distance: 30.9
drag, startPoint x: 247, startPoint y: 202, endPoint x: 289, endPoint y: 202, distance: 42.9
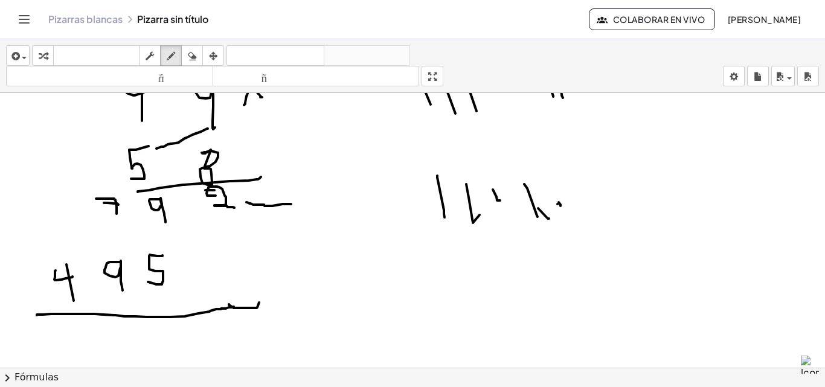
drag, startPoint x: 273, startPoint y: 190, endPoint x: 273, endPoint y: 231, distance: 40.5
drag, startPoint x: 237, startPoint y: 322, endPoint x: 251, endPoint y: 344, distance: 25.5
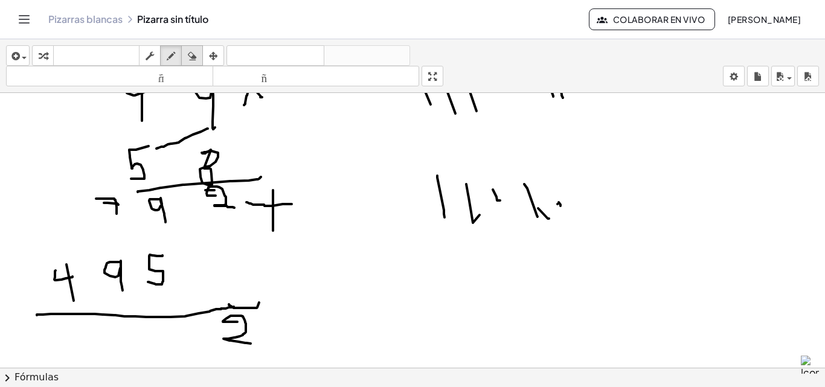
click at [190, 56] on icon "button" at bounding box center [192, 56] width 8 height 15
drag, startPoint x: 642, startPoint y: 329, endPoint x: 137, endPoint y: 22, distance: 591.4
drag, startPoint x: 175, startPoint y: 53, endPoint x: 176, endPoint y: 165, distance: 111.8
click at [175, 54] on icon "button" at bounding box center [171, 56] width 8 height 15
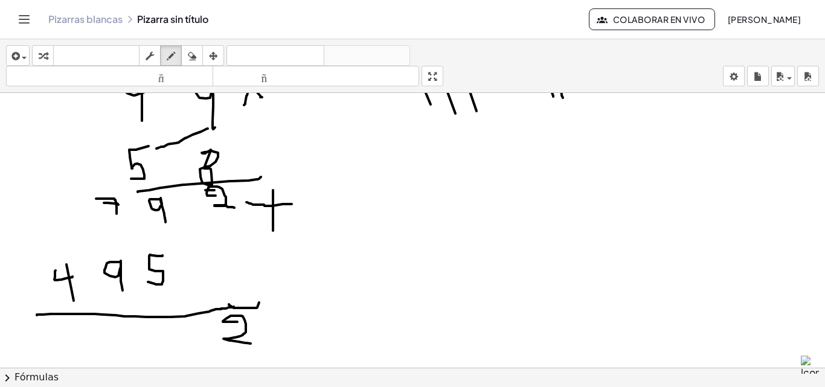
drag, startPoint x: 565, startPoint y: 186, endPoint x: 622, endPoint y: 168, distance: 60.2
drag, startPoint x: 608, startPoint y: 204, endPoint x: 627, endPoint y: 182, distance: 28.7
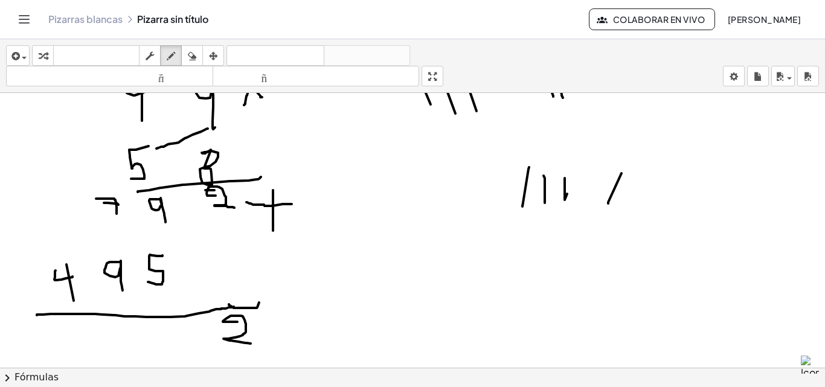
drag, startPoint x: 632, startPoint y: 234, endPoint x: 564, endPoint y: 204, distance: 74.7
drag, startPoint x: 154, startPoint y: 328, endPoint x: 172, endPoint y: 352, distance: 30.2
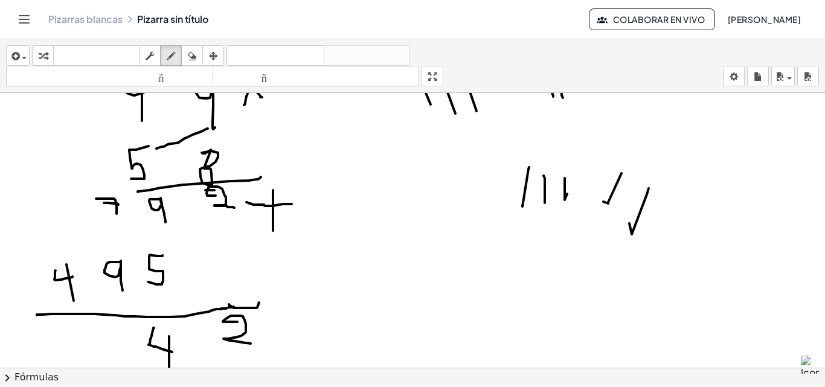
drag, startPoint x: 169, startPoint y: 337, endPoint x: 167, endPoint y: 376, distance: 39.9
click at [169, 379] on div "insertar Seleccione uno: Expresión matemática Función Texto Vídeo de YouTube Gr…" at bounding box center [412, 213] width 825 height 348
drag, startPoint x: 101, startPoint y: 184, endPoint x: 98, endPoint y: 202, distance: 17.8
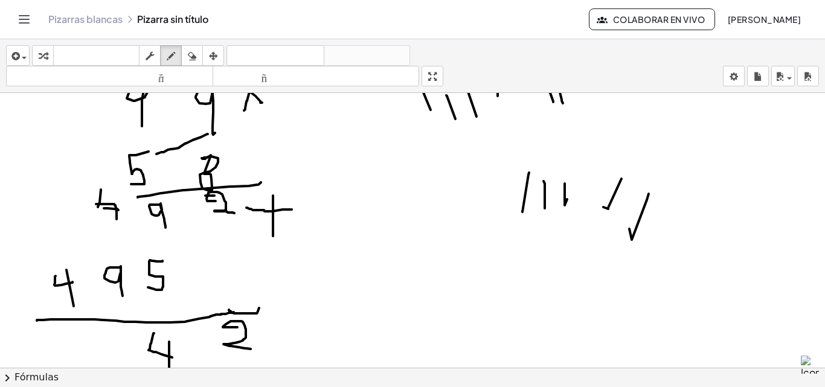
scroll to position [1529, 0]
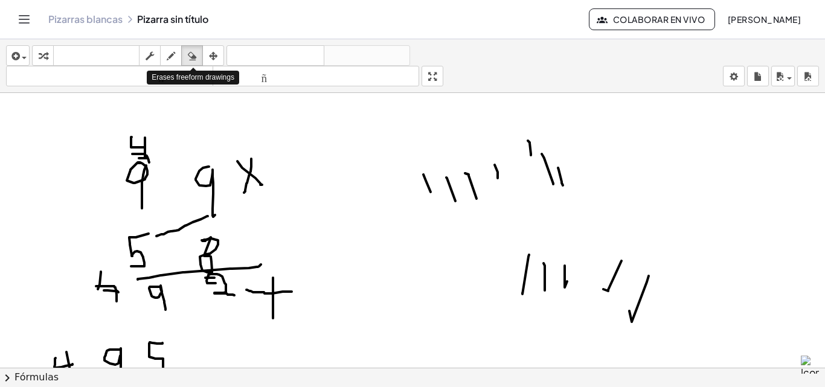
drag, startPoint x: 194, startPoint y: 53, endPoint x: 567, endPoint y: 253, distance: 423.0
click at [219, 83] on div "insertar Seleccione uno: Expresión matemática Función Texto Vídeo de YouTube Gr…" at bounding box center [412, 66] width 825 height 54
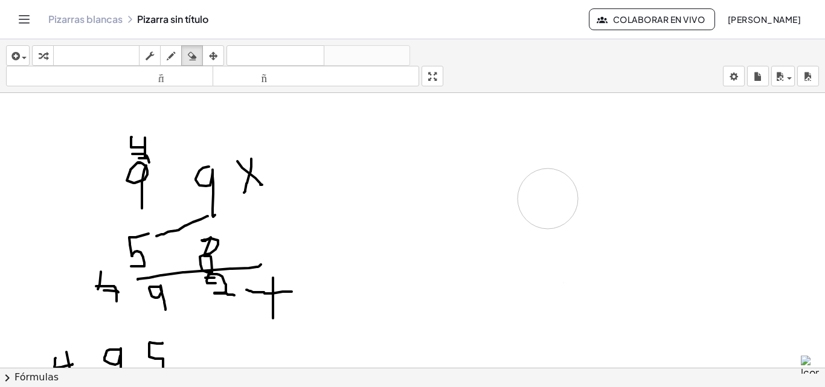
drag, startPoint x: 567, startPoint y: 253, endPoint x: 492, endPoint y: 210, distance: 85.8
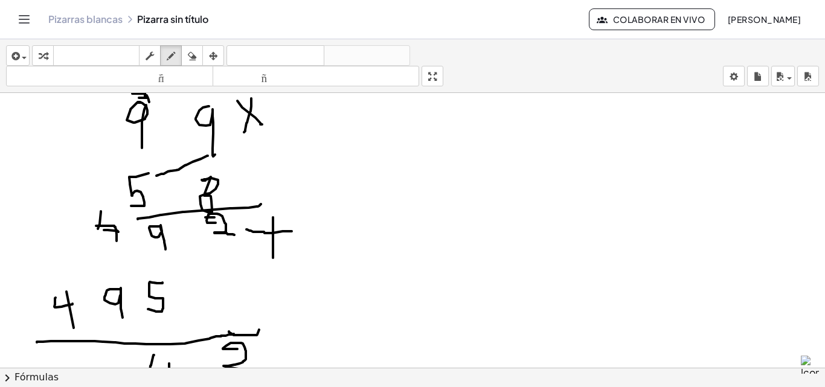
drag, startPoint x: 170, startPoint y: 60, endPoint x: 124, endPoint y: 193, distance: 140.1
click at [170, 61] on icon "button" at bounding box center [171, 56] width 8 height 15
drag, startPoint x: 381, startPoint y: 200, endPoint x: 407, endPoint y: 170, distance: 39.0
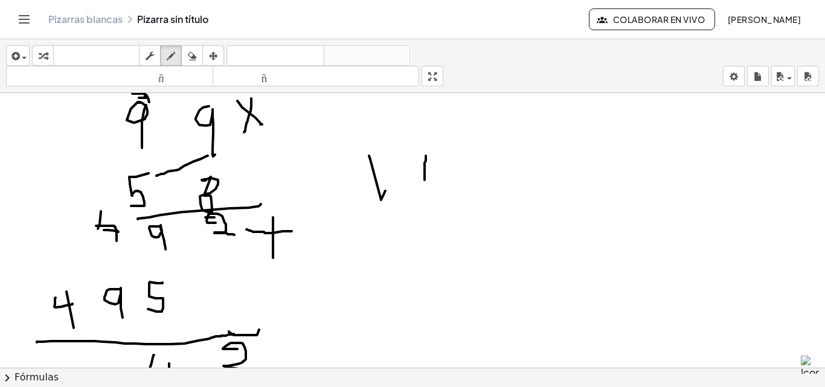
drag, startPoint x: 537, startPoint y: 159, endPoint x: 570, endPoint y: 143, distance: 36.8
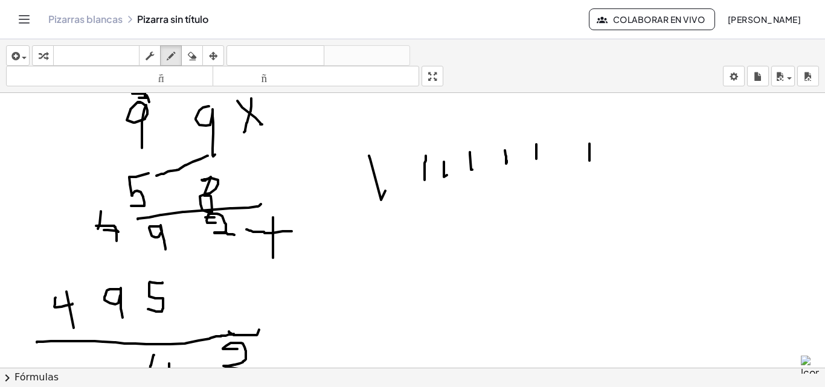
drag, startPoint x: 636, startPoint y: 147, endPoint x: 646, endPoint y: 137, distance: 15.0
drag, startPoint x: 668, startPoint y: 169, endPoint x: 645, endPoint y: 161, distance: 24.3
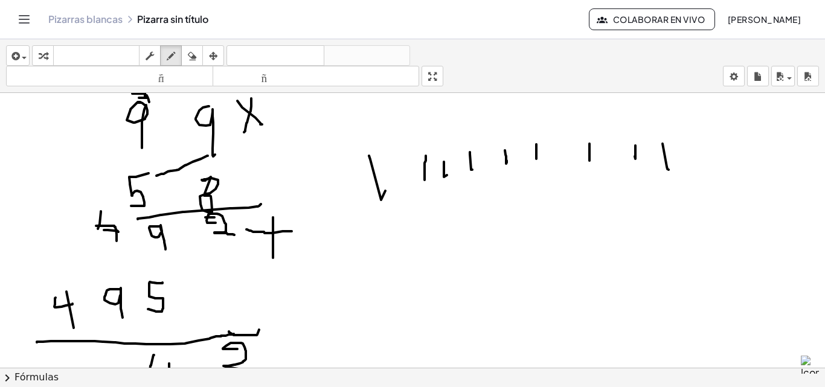
scroll to position [1649, 0]
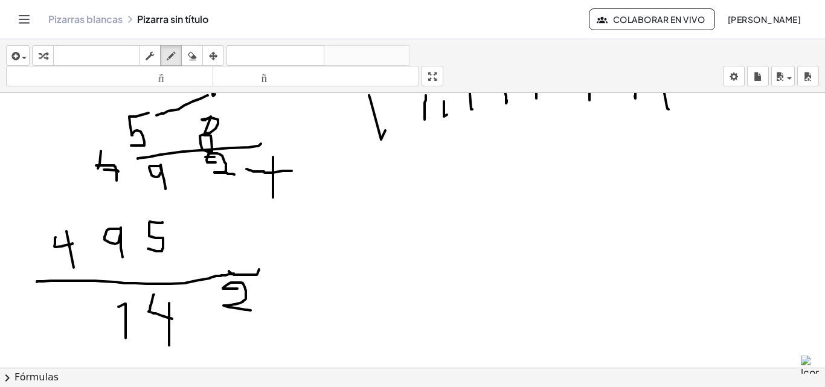
drag, startPoint x: 118, startPoint y: 307, endPoint x: 126, endPoint y: 338, distance: 32.2
drag, startPoint x: 116, startPoint y: 321, endPoint x: 134, endPoint y: 322, distance: 18.1
drag, startPoint x: 59, startPoint y: 215, endPoint x: 62, endPoint y: 228, distance: 13.5
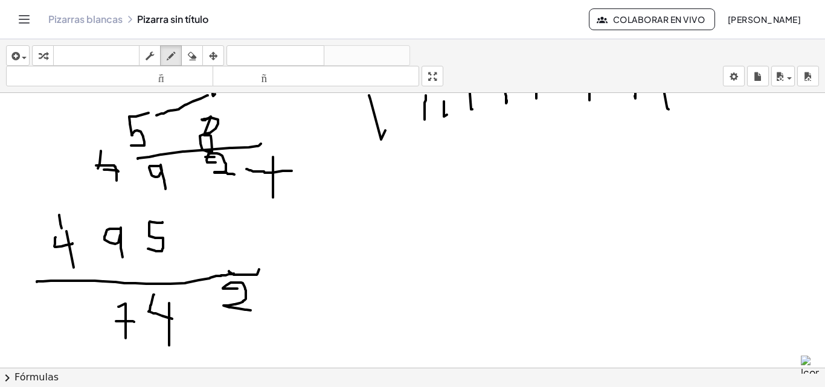
drag, startPoint x: 89, startPoint y: 310, endPoint x: 63, endPoint y: 334, distance: 35.5
drag, startPoint x: 97, startPoint y: 320, endPoint x: 97, endPoint y: 336, distance: 15.7
